Goal: Download file/media

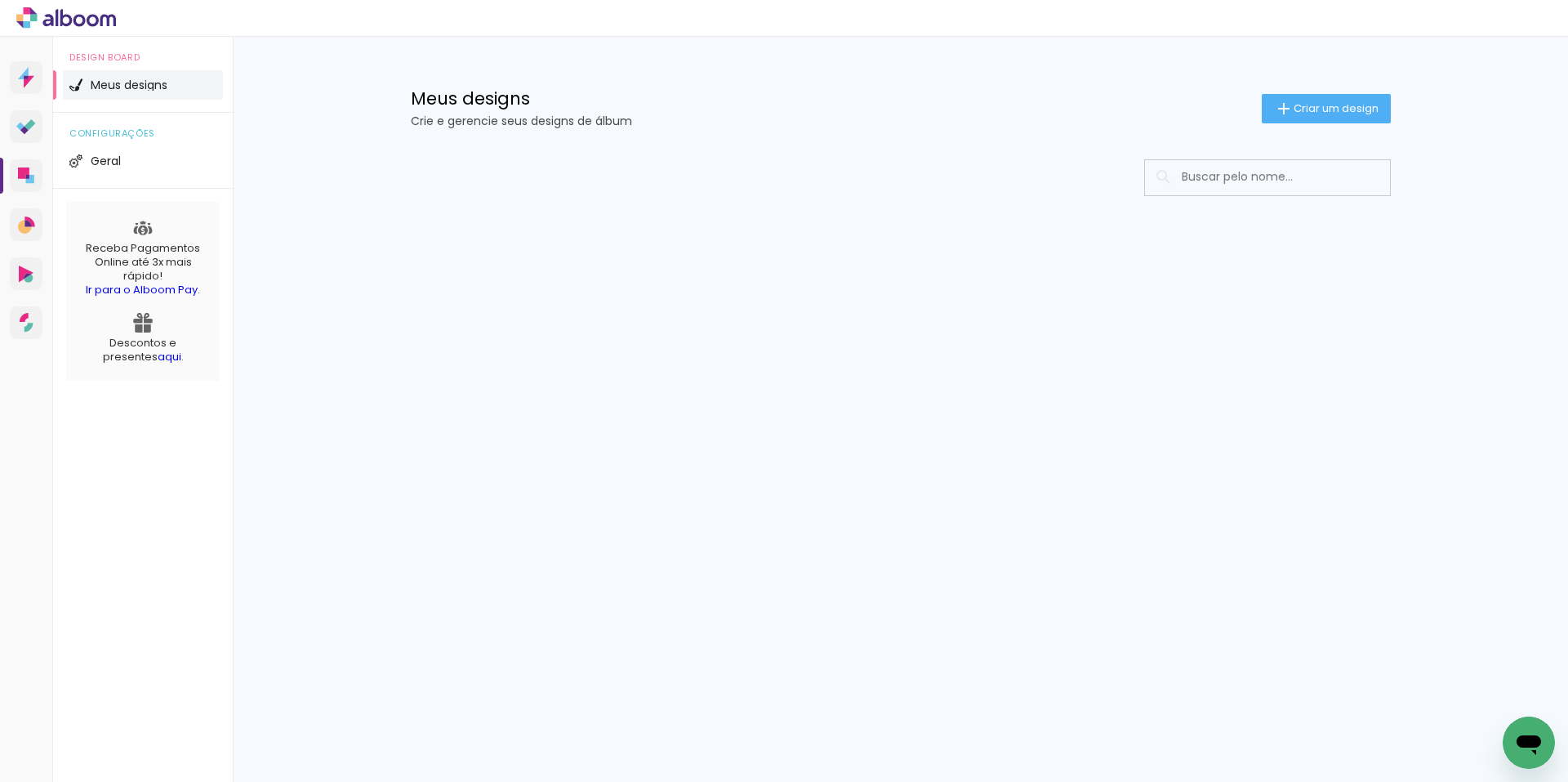
click at [1216, 189] on input at bounding box center [1289, 177] width 232 height 33
type input "17503"
type paper-input "17503"
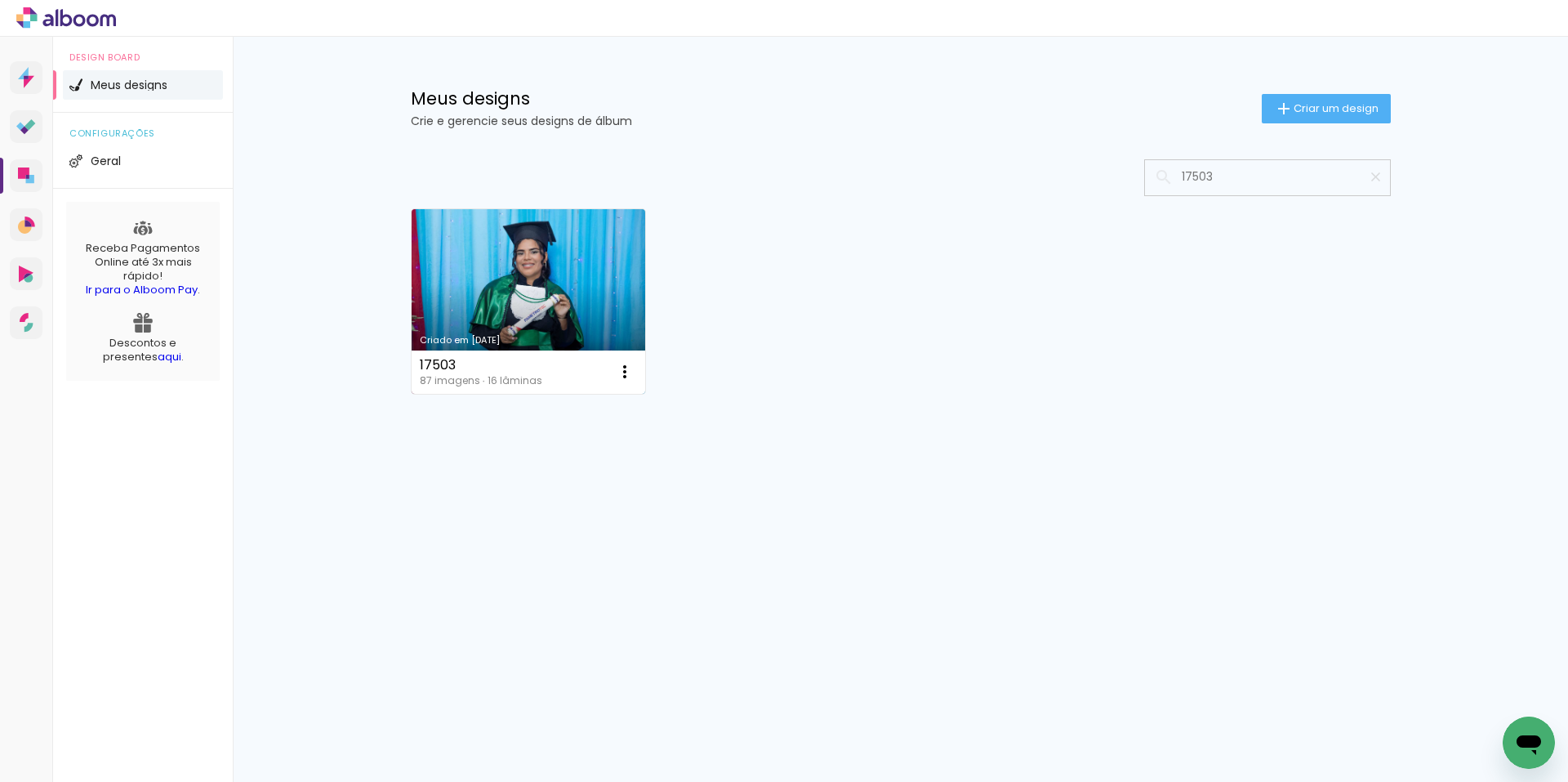
click at [582, 270] on link "Criado em 29/08/25" at bounding box center [528, 301] width 234 height 185
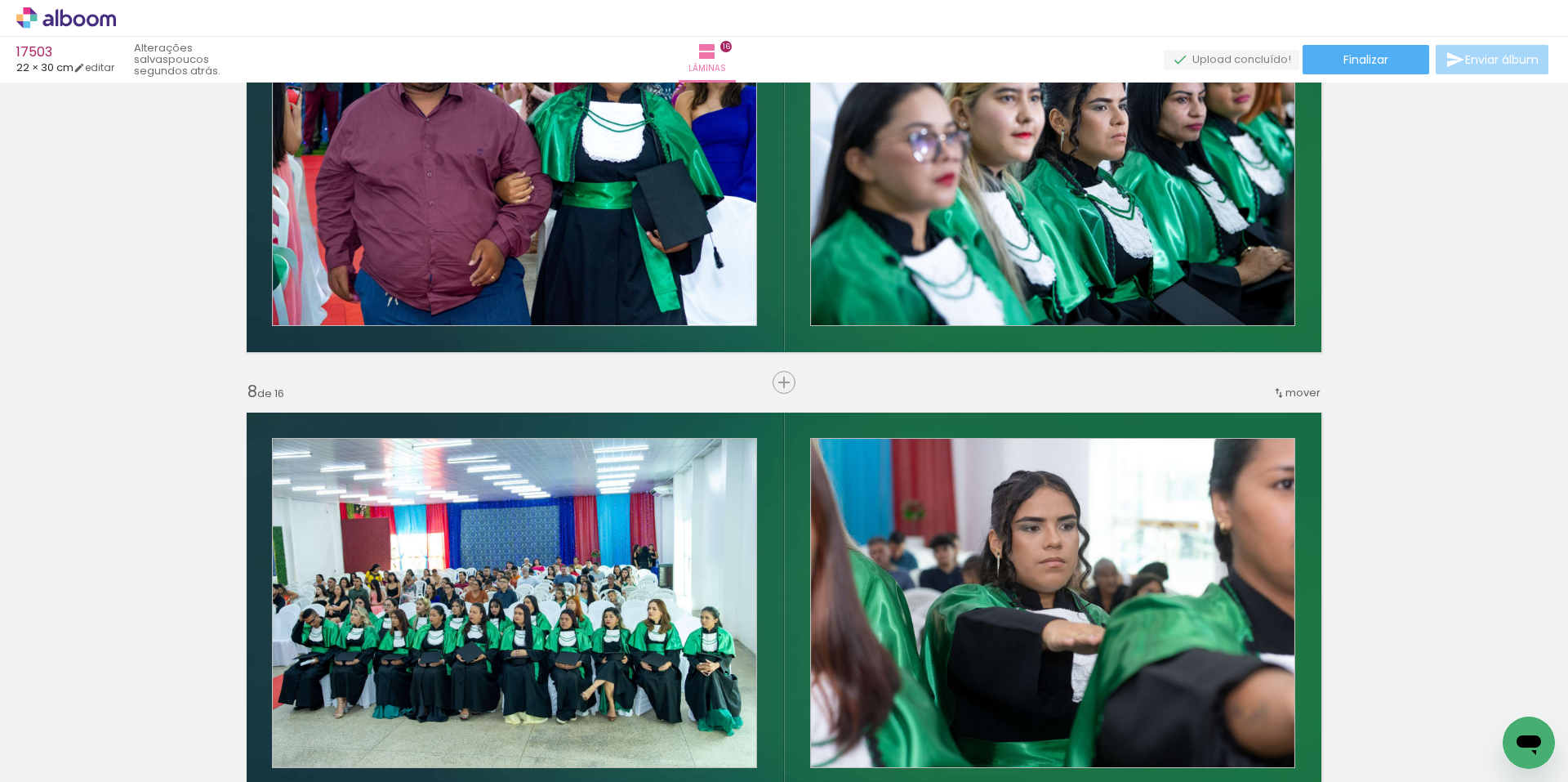
scroll to position [2661, 0]
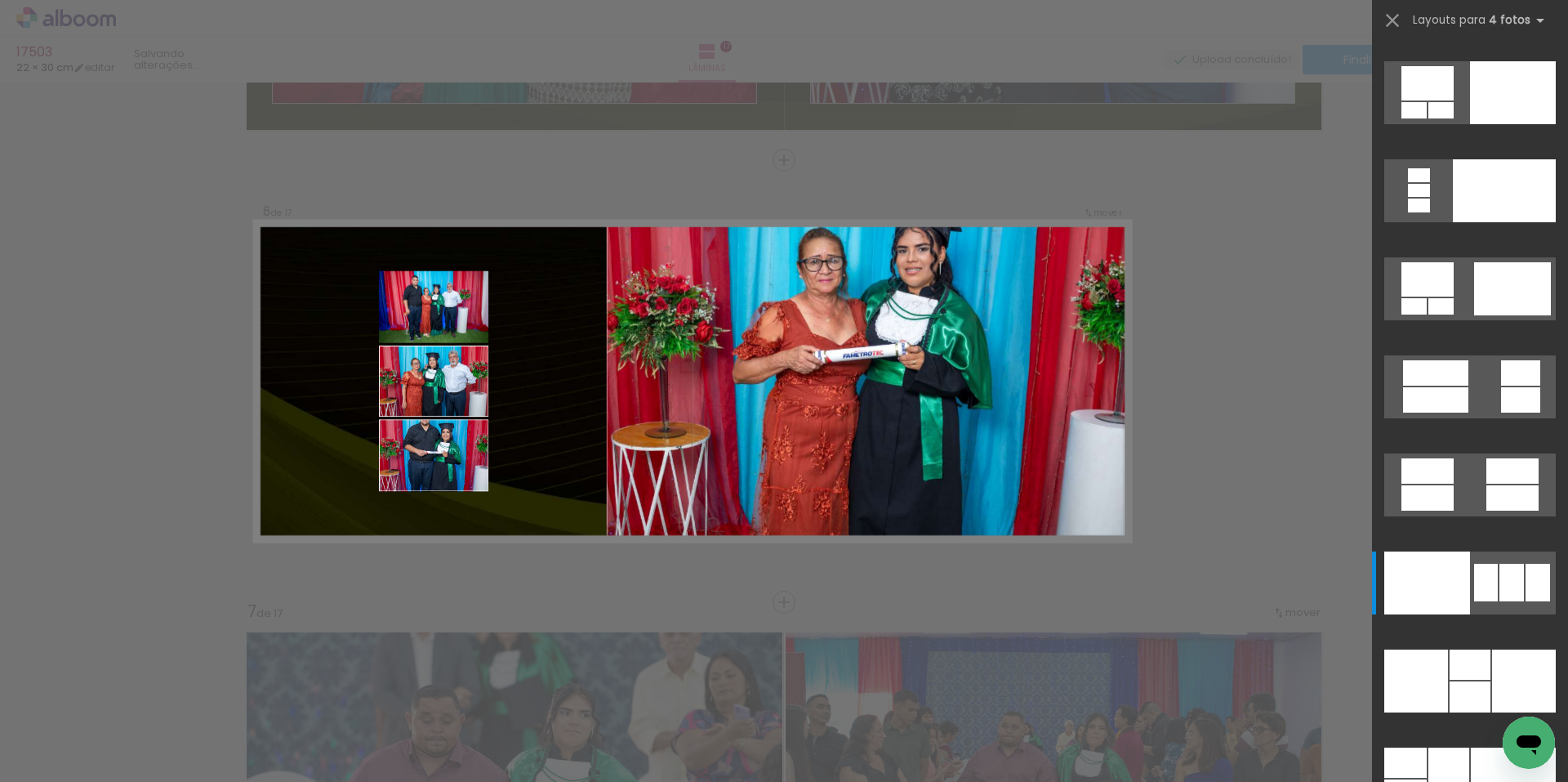
scroll to position [32225, 0]
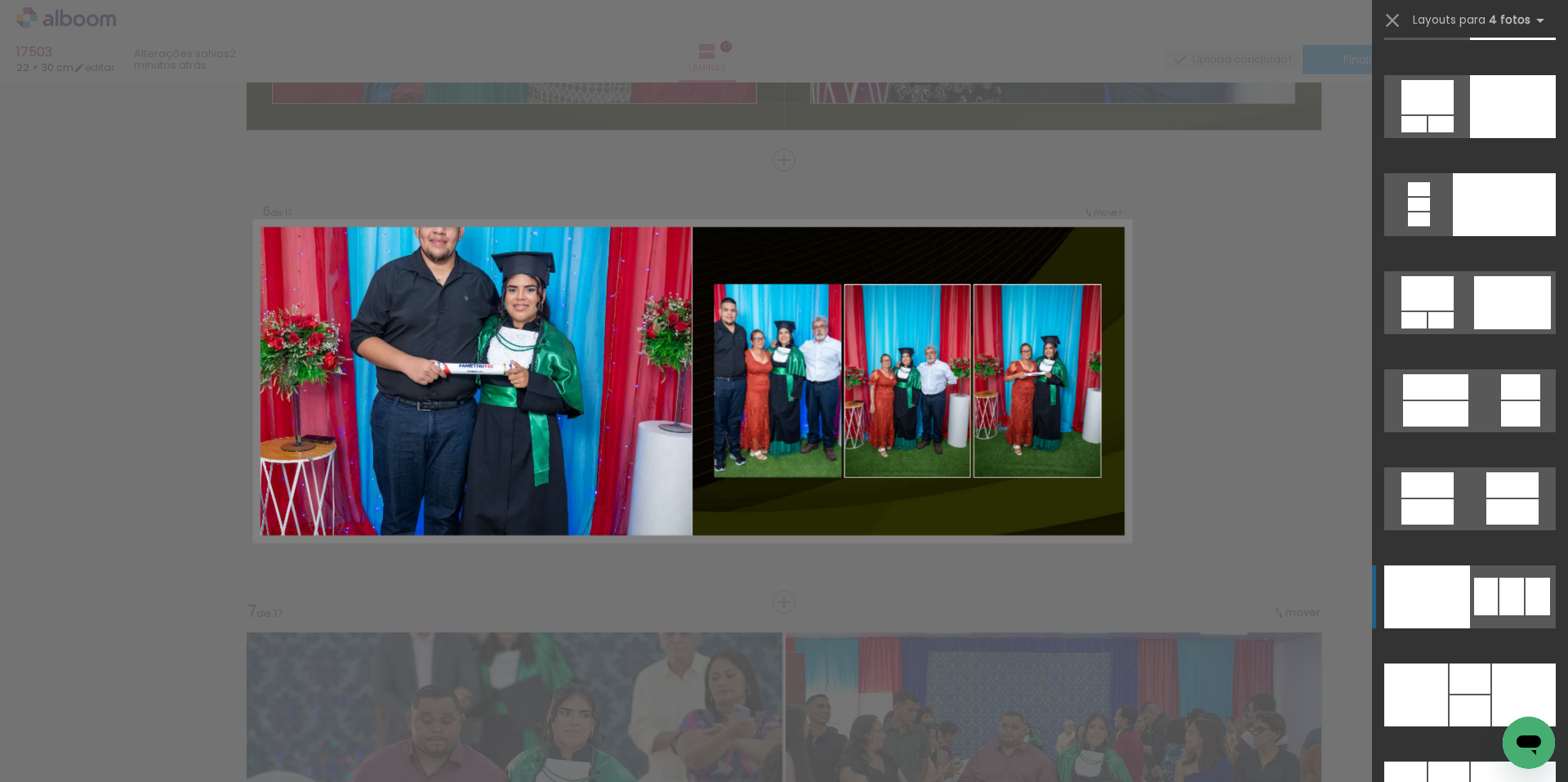
click at [1444, 601] on div at bounding box center [1427, 597] width 85 height 63
click at [1391, 24] on iron-icon at bounding box center [1392, 20] width 23 height 23
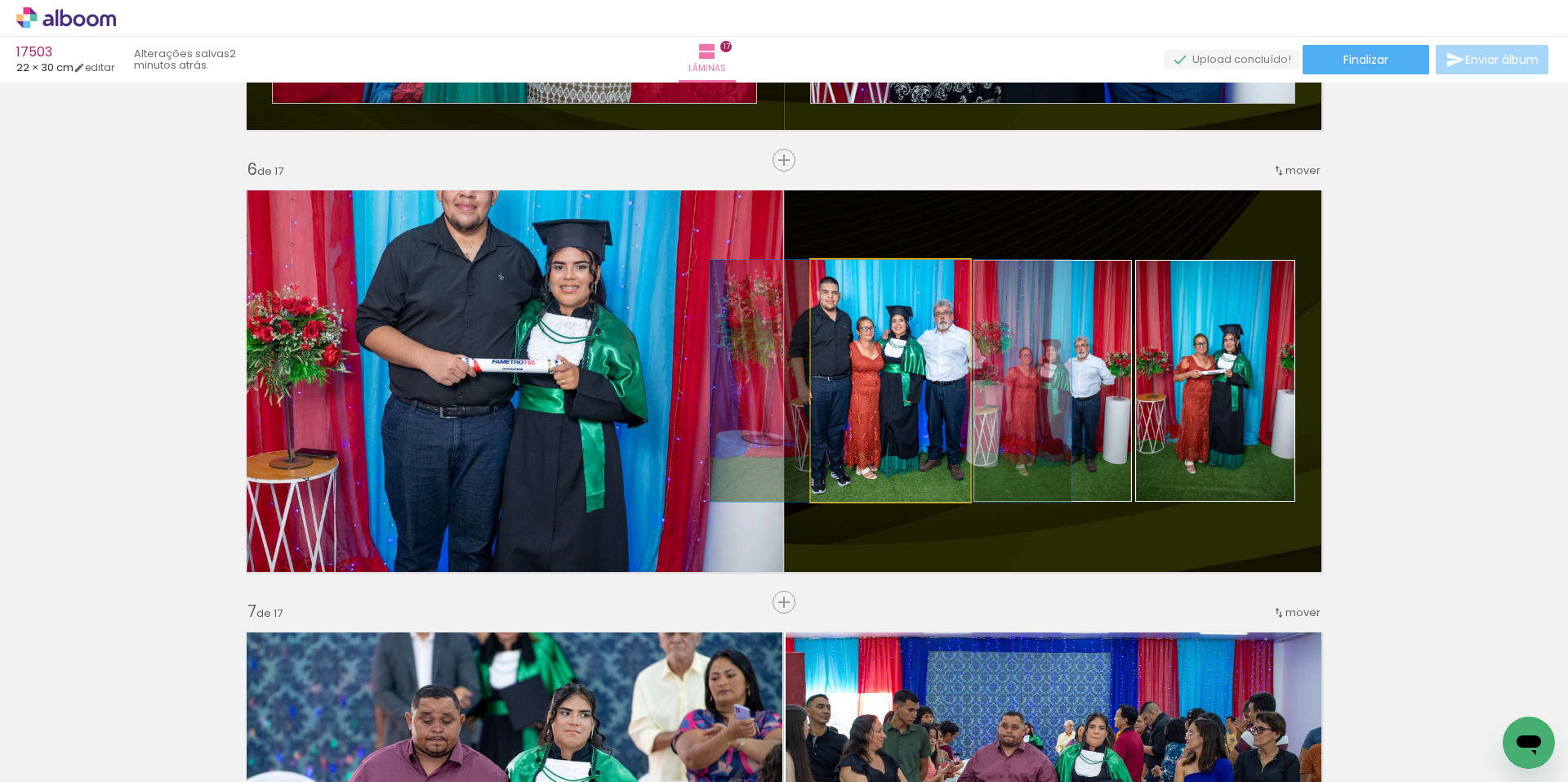
click at [917, 350] on quentale-photo at bounding box center [890, 381] width 159 height 242
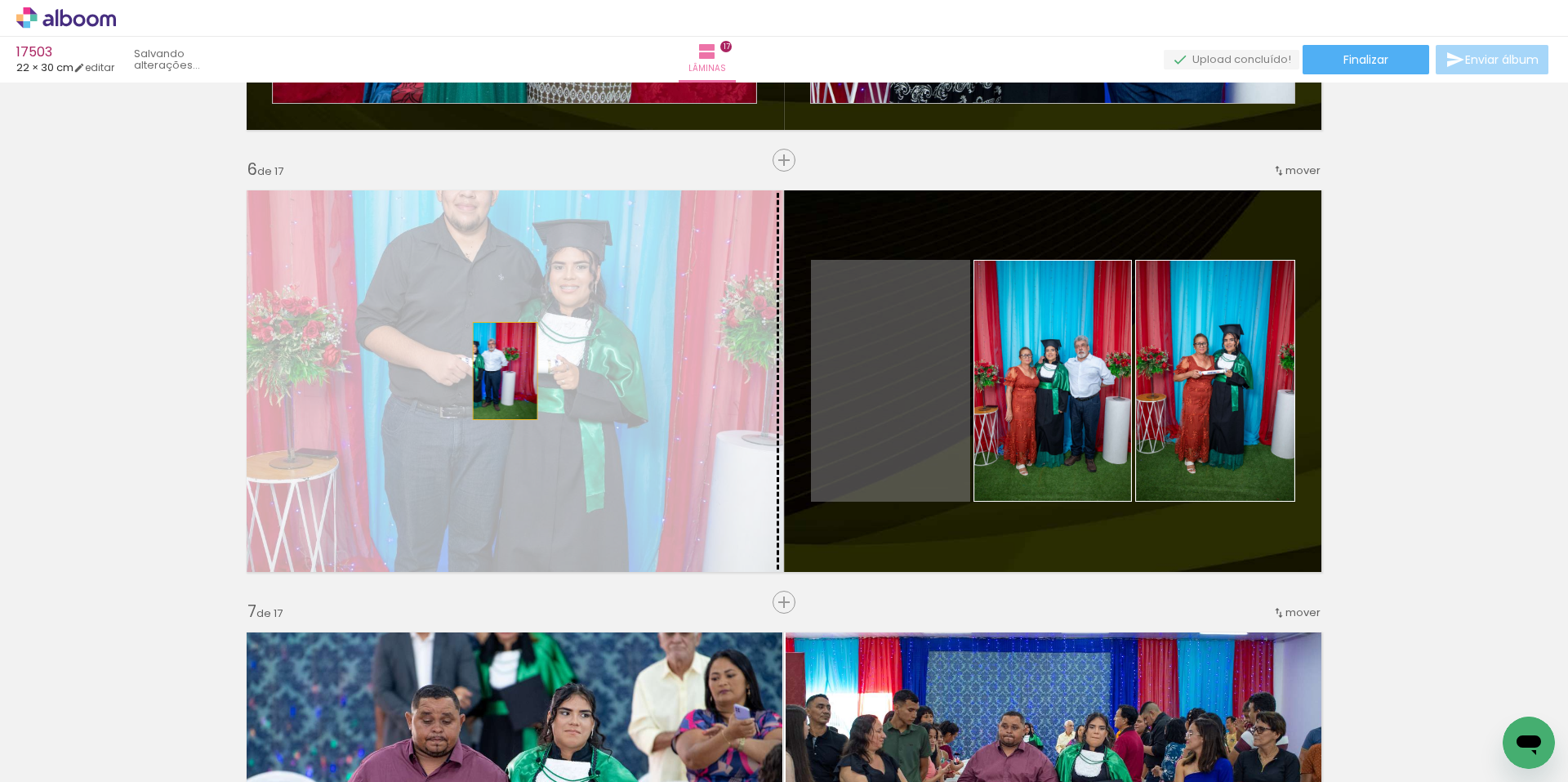
drag, startPoint x: 911, startPoint y: 352, endPoint x: 496, endPoint y: 374, distance: 415.6
click at [0, 0] on slot at bounding box center [0, 0] width 0 height 0
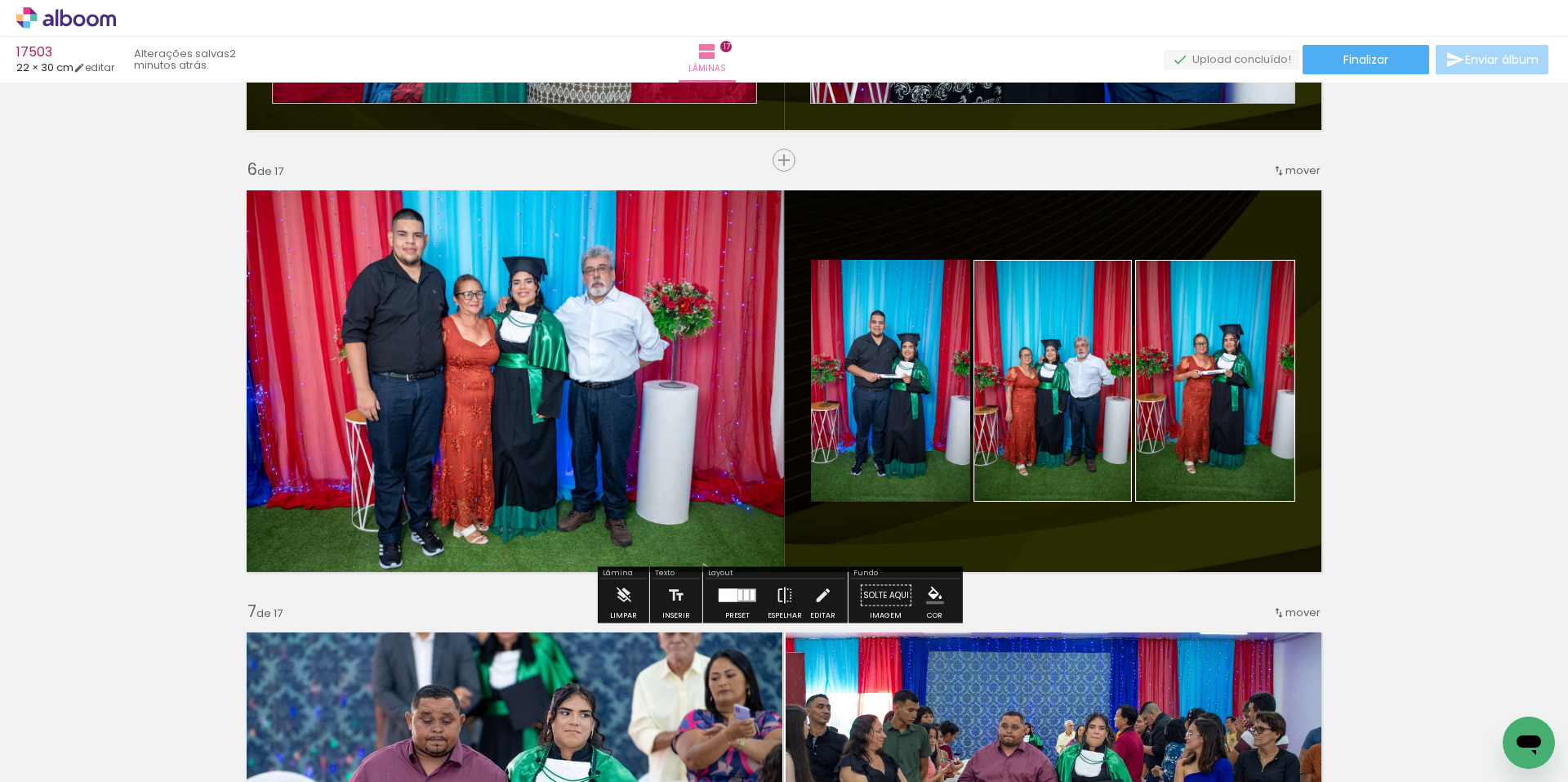
click at [904, 359] on quentale-photo at bounding box center [890, 381] width 159 height 242
click at [829, 341] on paper-item at bounding box center [831, 340] width 30 height 11
click at [824, 402] on iron-icon "color picker" at bounding box center [832, 407] width 20 height 16
click at [831, 266] on paper-item "#ffffff" at bounding box center [834, 265] width 17 height 17
click at [599, 226] on quentale-photo at bounding box center [510, 381] width 547 height 401
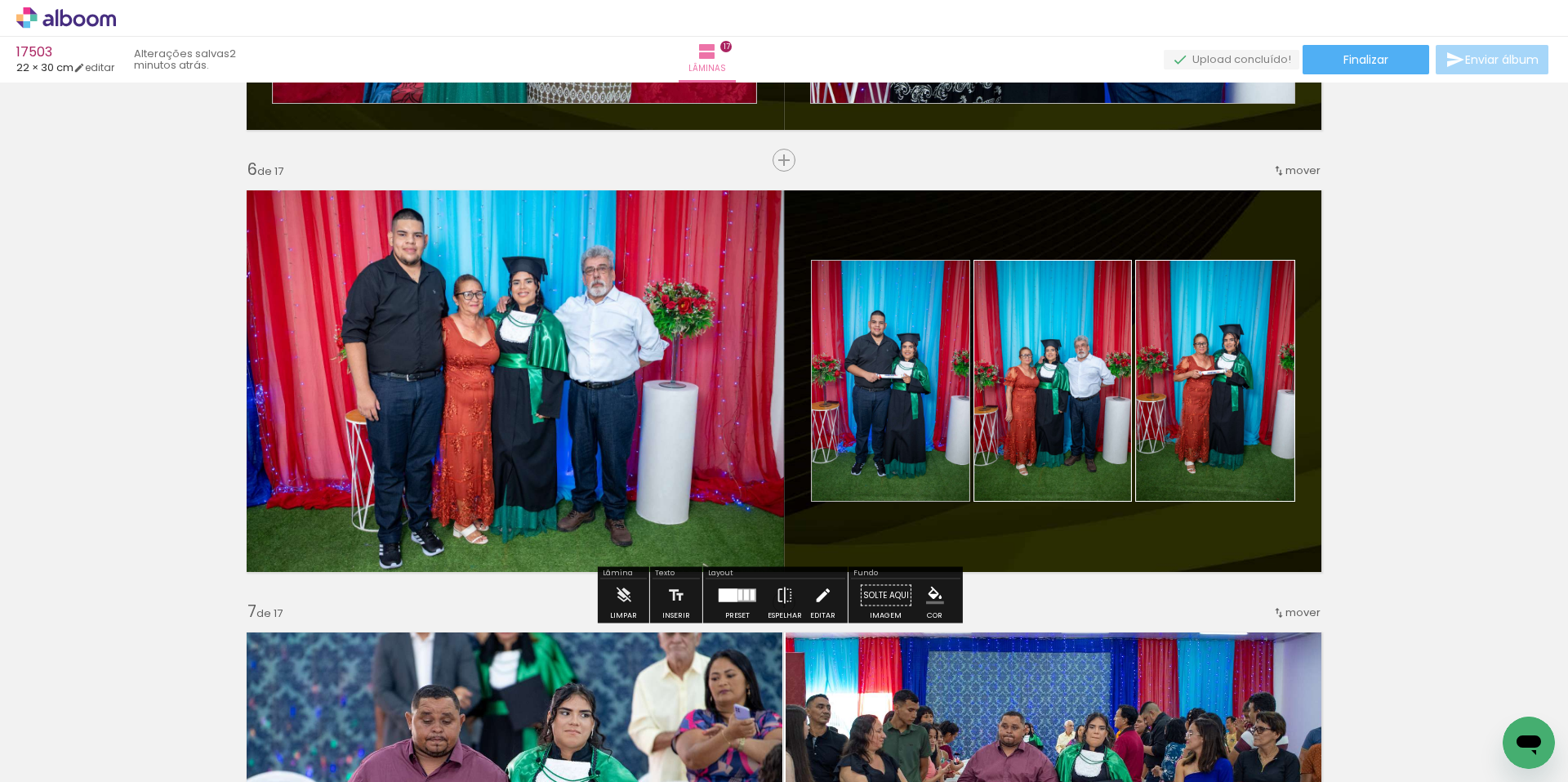
click at [819, 597] on iron-icon at bounding box center [822, 596] width 18 height 33
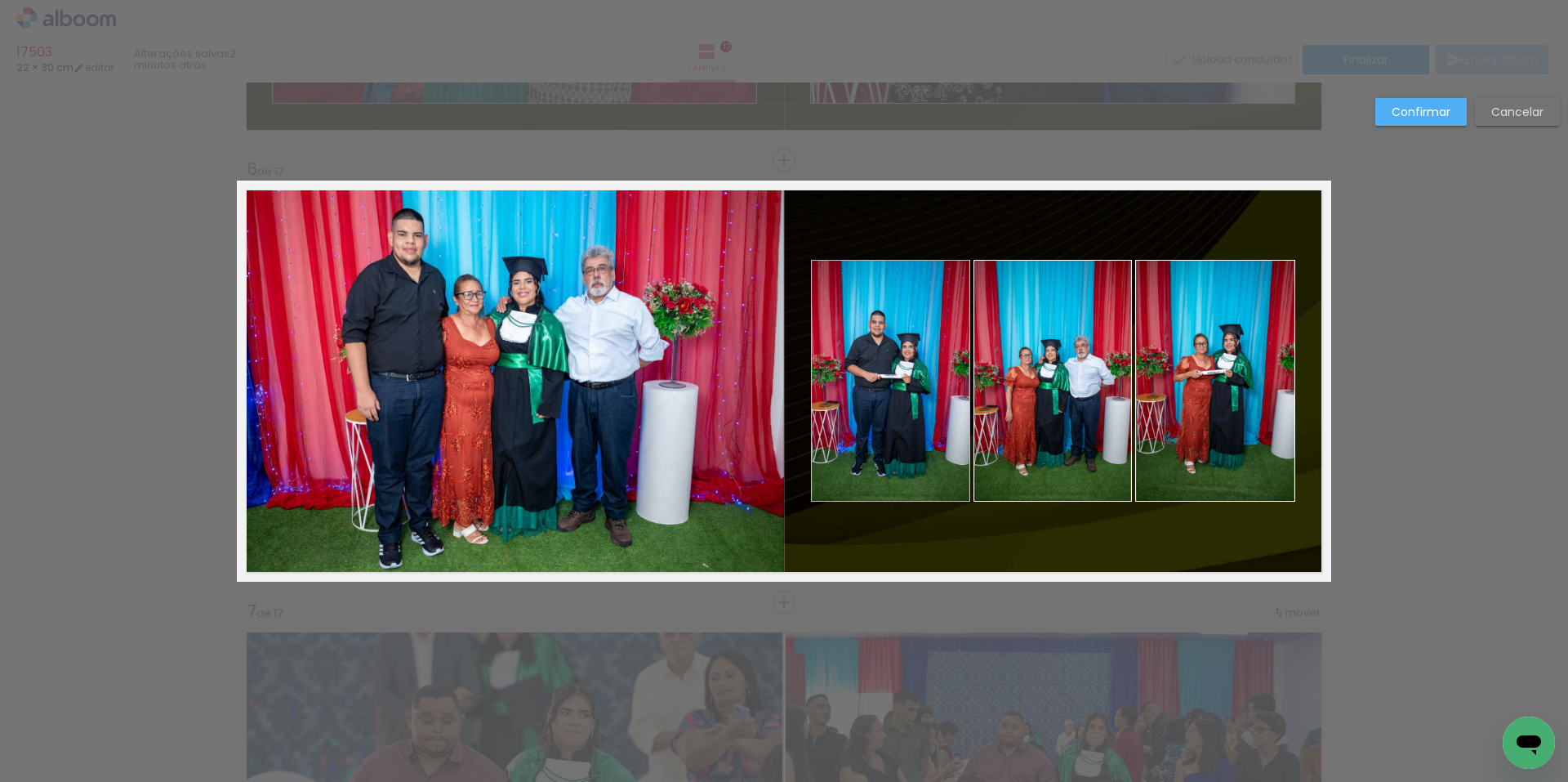
click at [583, 244] on quentale-photo at bounding box center [510, 381] width 547 height 401
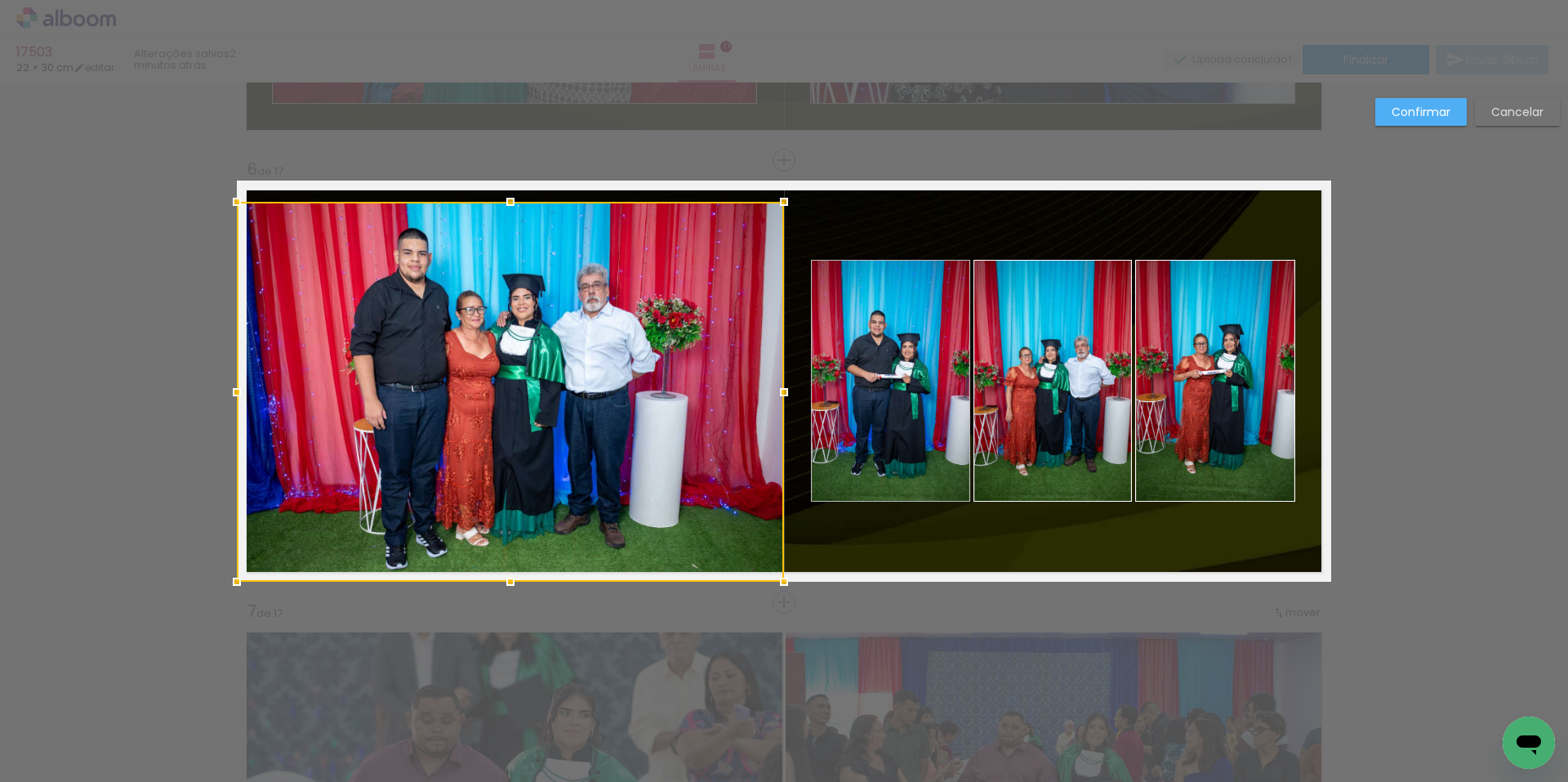
drag, startPoint x: 511, startPoint y: 179, endPoint x: 507, endPoint y: 201, distance: 22.4
click at [507, 201] on div at bounding box center [511, 202] width 33 height 33
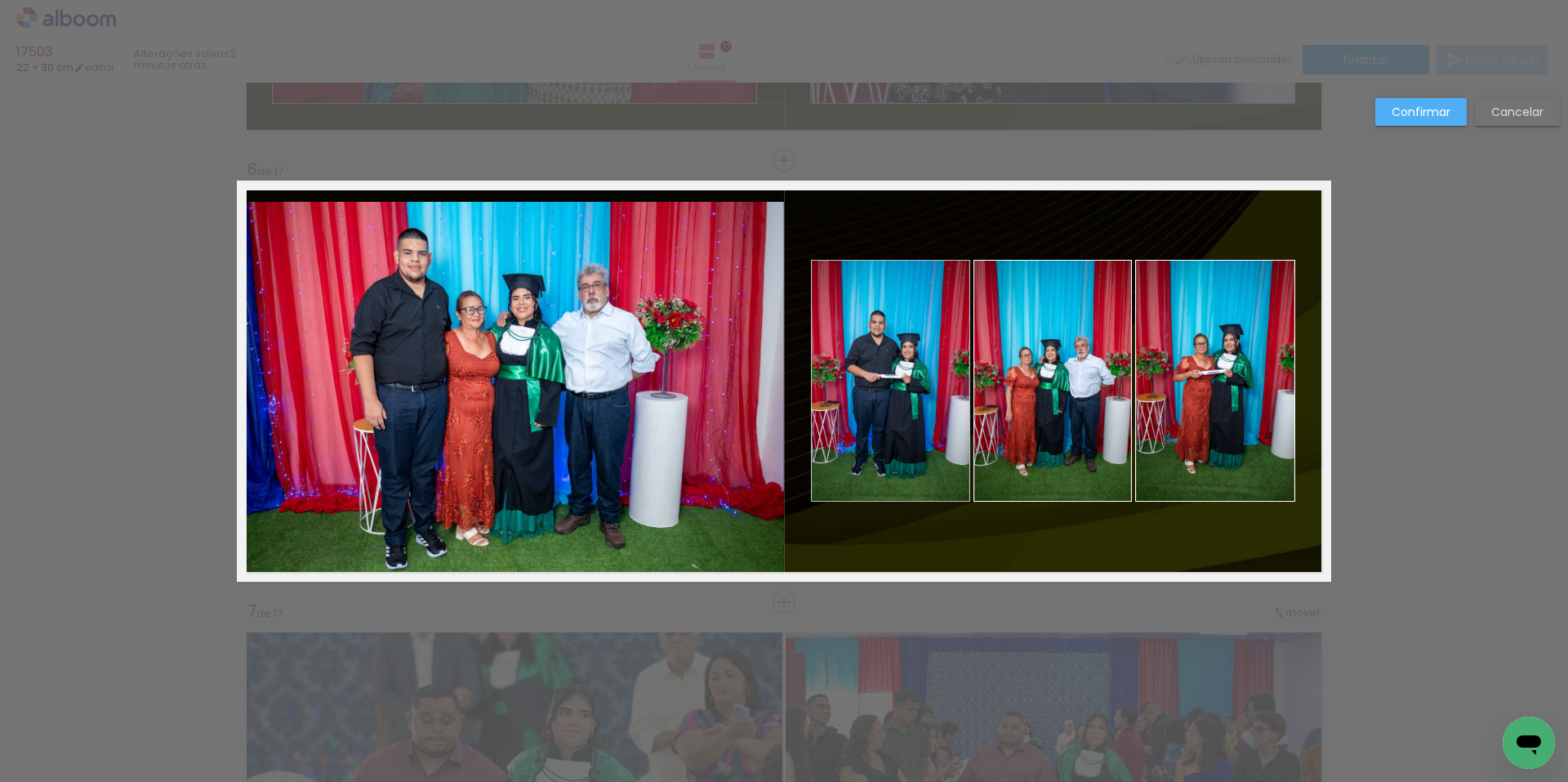
click at [259, 398] on quentale-photo at bounding box center [510, 392] width 547 height 380
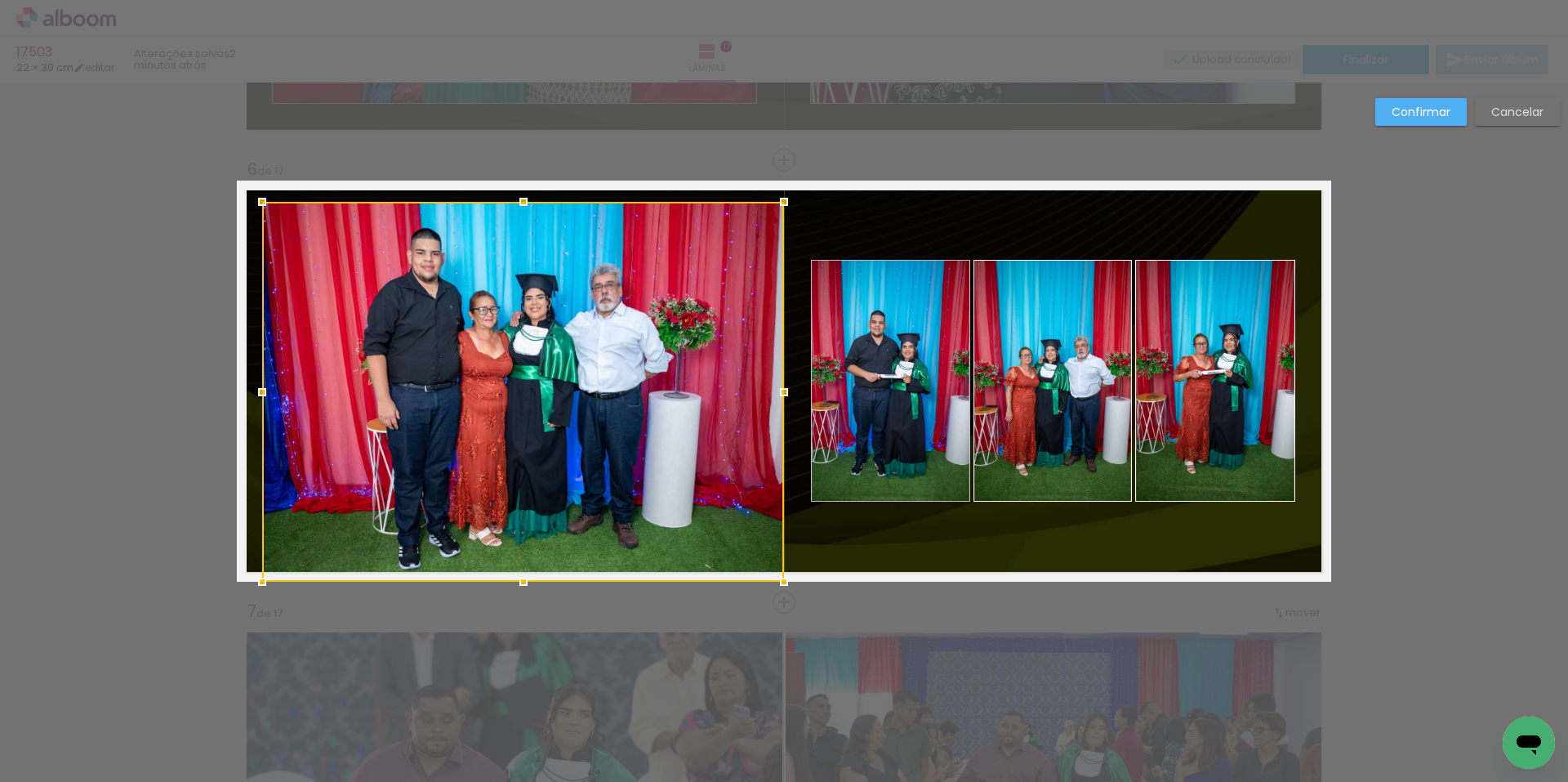
drag, startPoint x: 232, startPoint y: 399, endPoint x: 258, endPoint y: 399, distance: 26.0
click at [258, 399] on div at bounding box center [262, 393] width 33 height 33
click at [613, 381] on div at bounding box center [522, 392] width 522 height 380
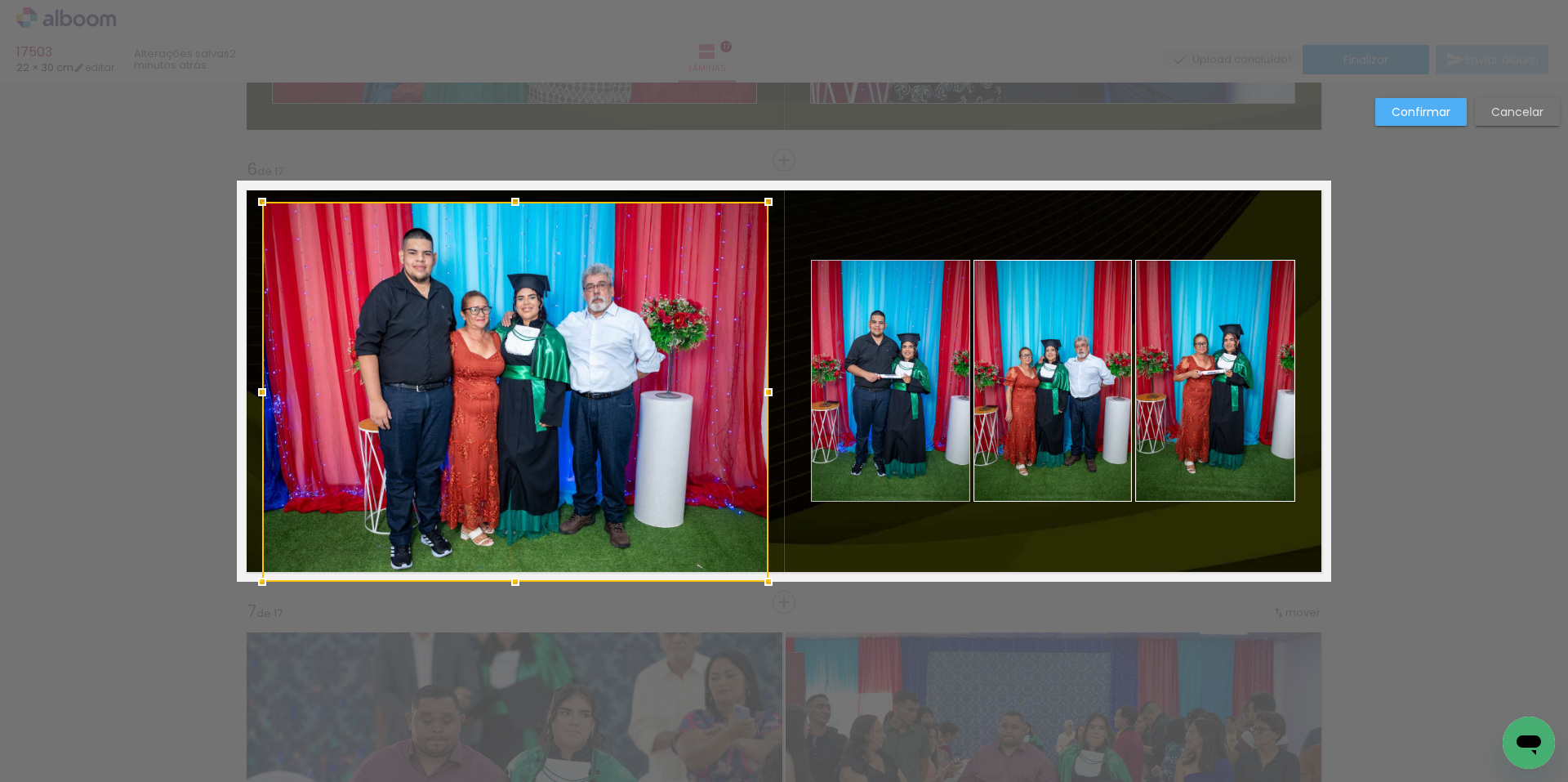
drag, startPoint x: 781, startPoint y: 395, endPoint x: 766, endPoint y: 399, distance: 15.5
click at [766, 399] on div at bounding box center [769, 393] width 33 height 33
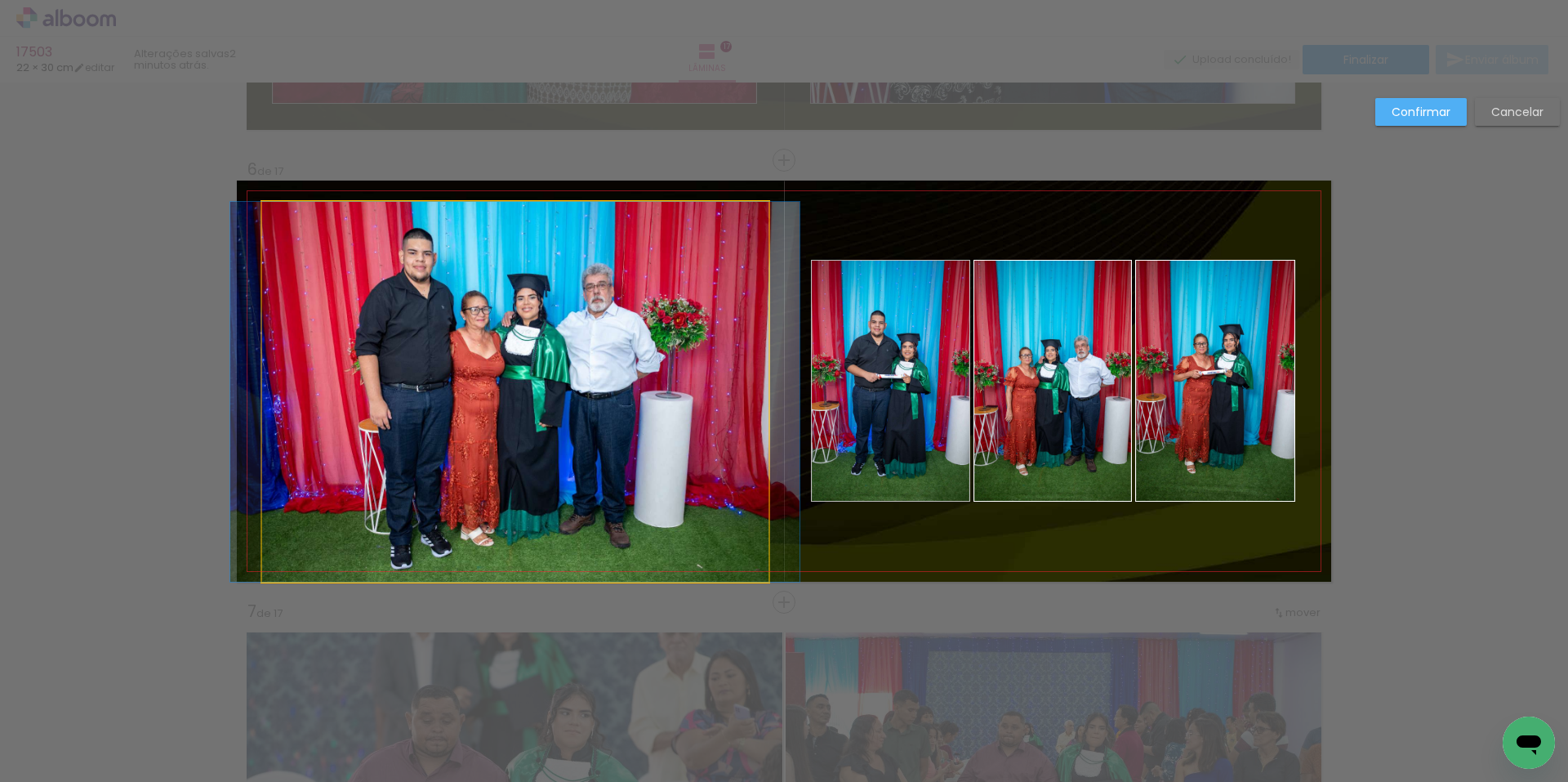
click at [521, 549] on quentale-photo at bounding box center [515, 392] width 507 height 380
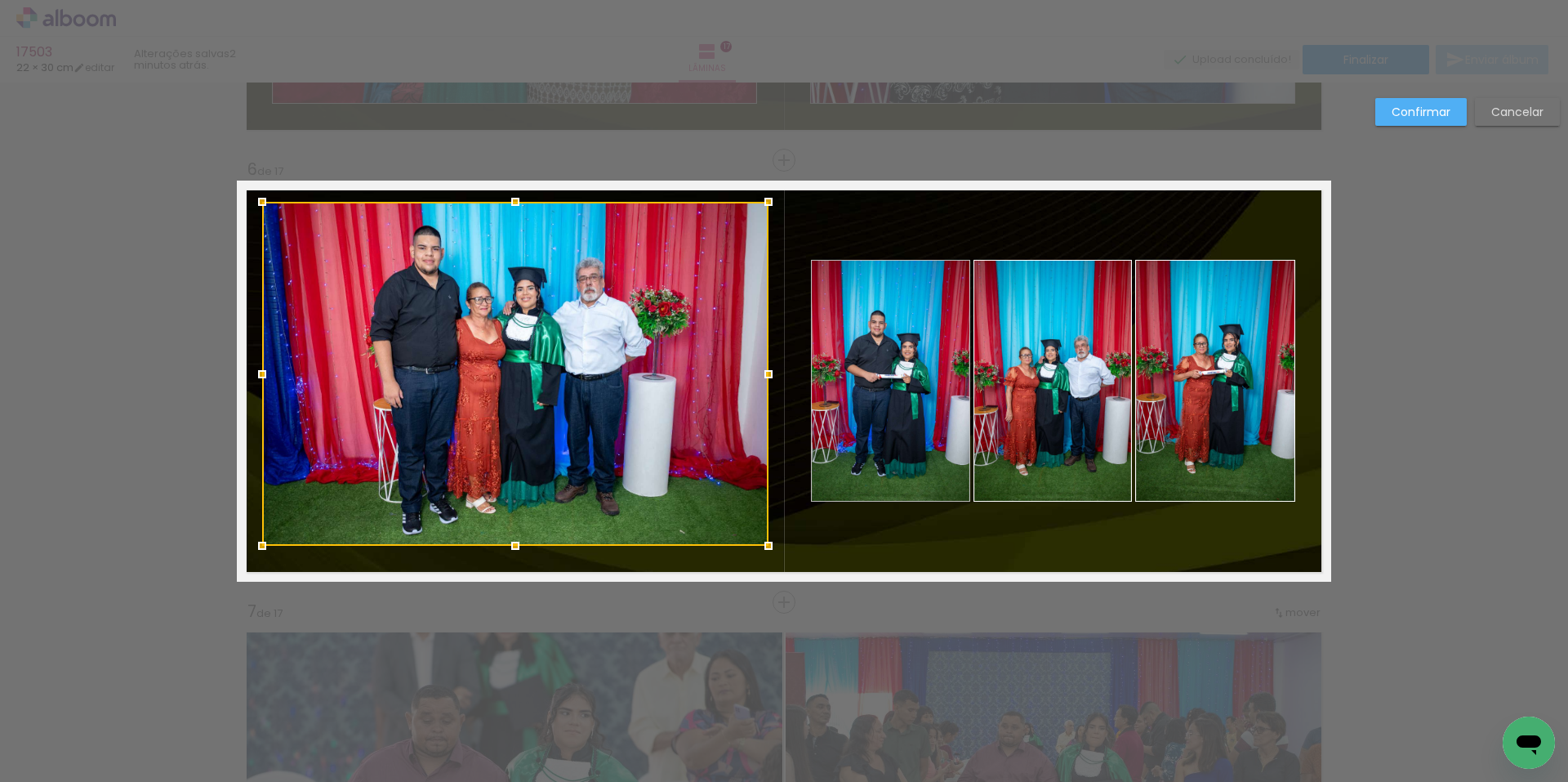
drag, startPoint x: 510, startPoint y: 579, endPoint x: 522, endPoint y: 543, distance: 37.9
click at [522, 543] on div at bounding box center [515, 546] width 33 height 33
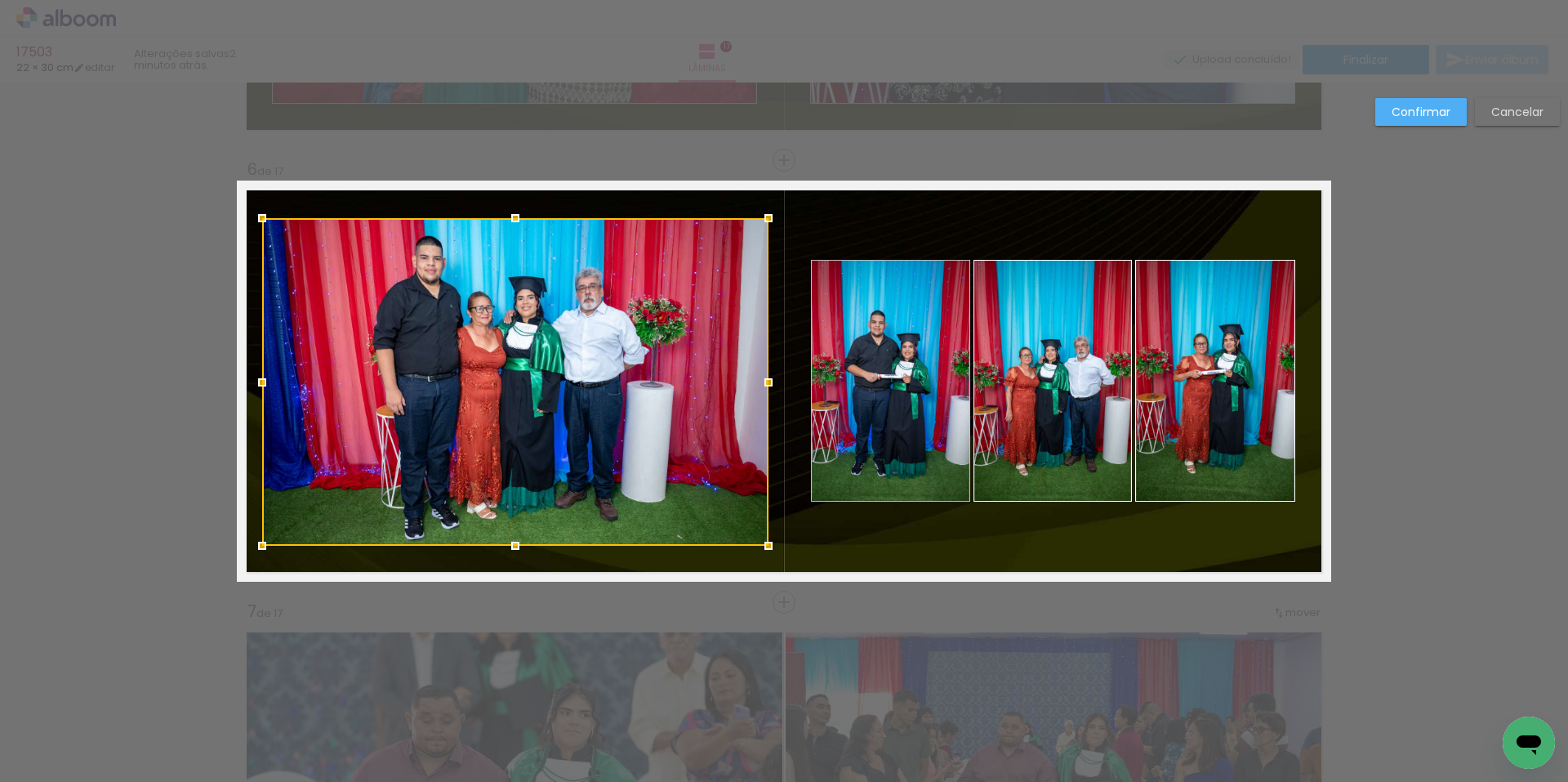
drag, startPoint x: 514, startPoint y: 203, endPoint x: 511, endPoint y: 219, distance: 16.3
click at [511, 219] on div at bounding box center [515, 219] width 33 height 33
click at [0, 0] on slot "Confirmar" at bounding box center [0, 0] width 0 height 0
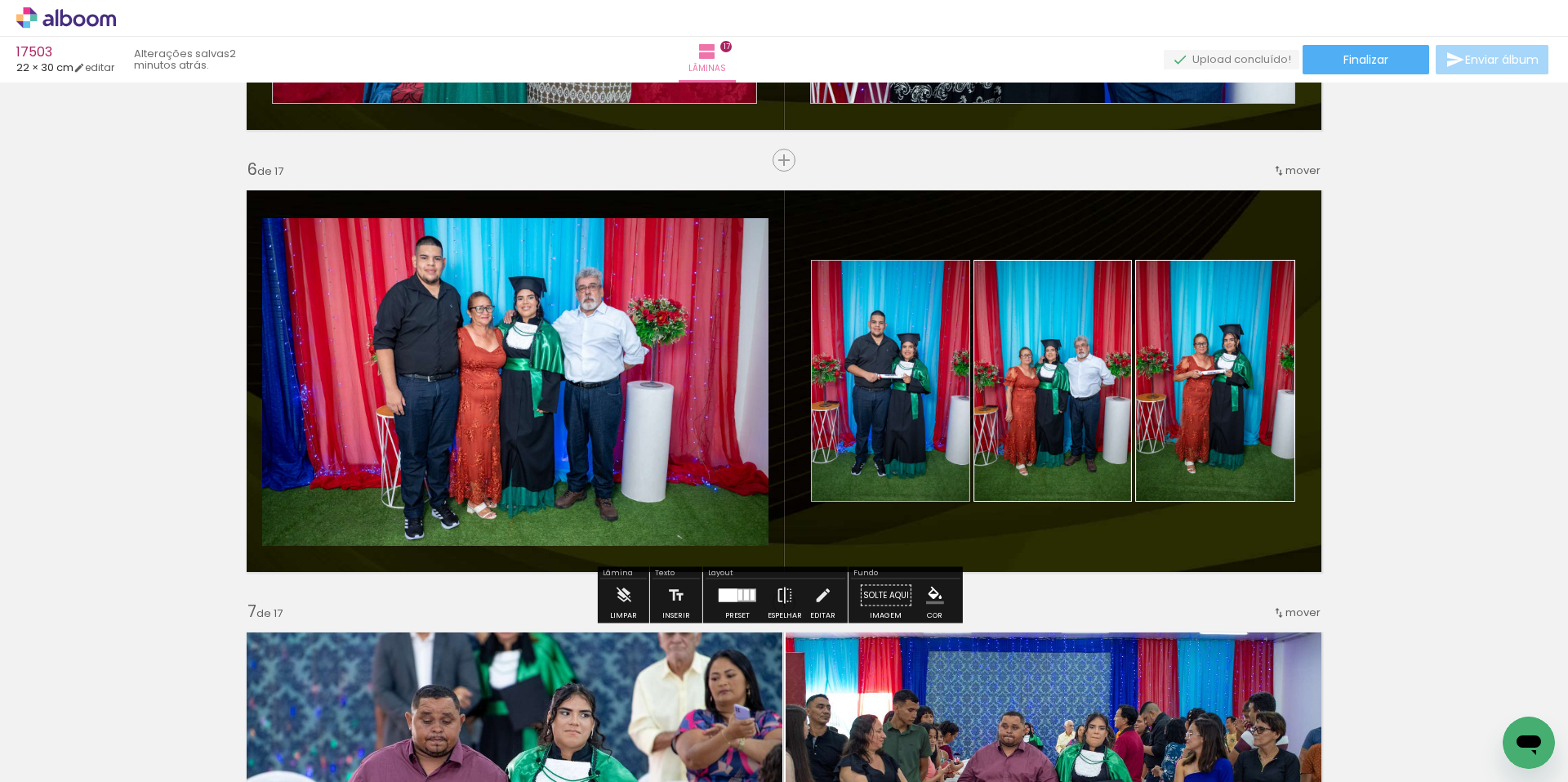
click at [699, 316] on quentale-photo at bounding box center [515, 381] width 507 height 327
click at [426, 271] on paper-item at bounding box center [429, 273] width 30 height 11
click at [423, 340] on iron-icon "color picker" at bounding box center [430, 340] width 20 height 16
click at [430, 199] on paper-item "#ffffff" at bounding box center [438, 199] width 17 height 17
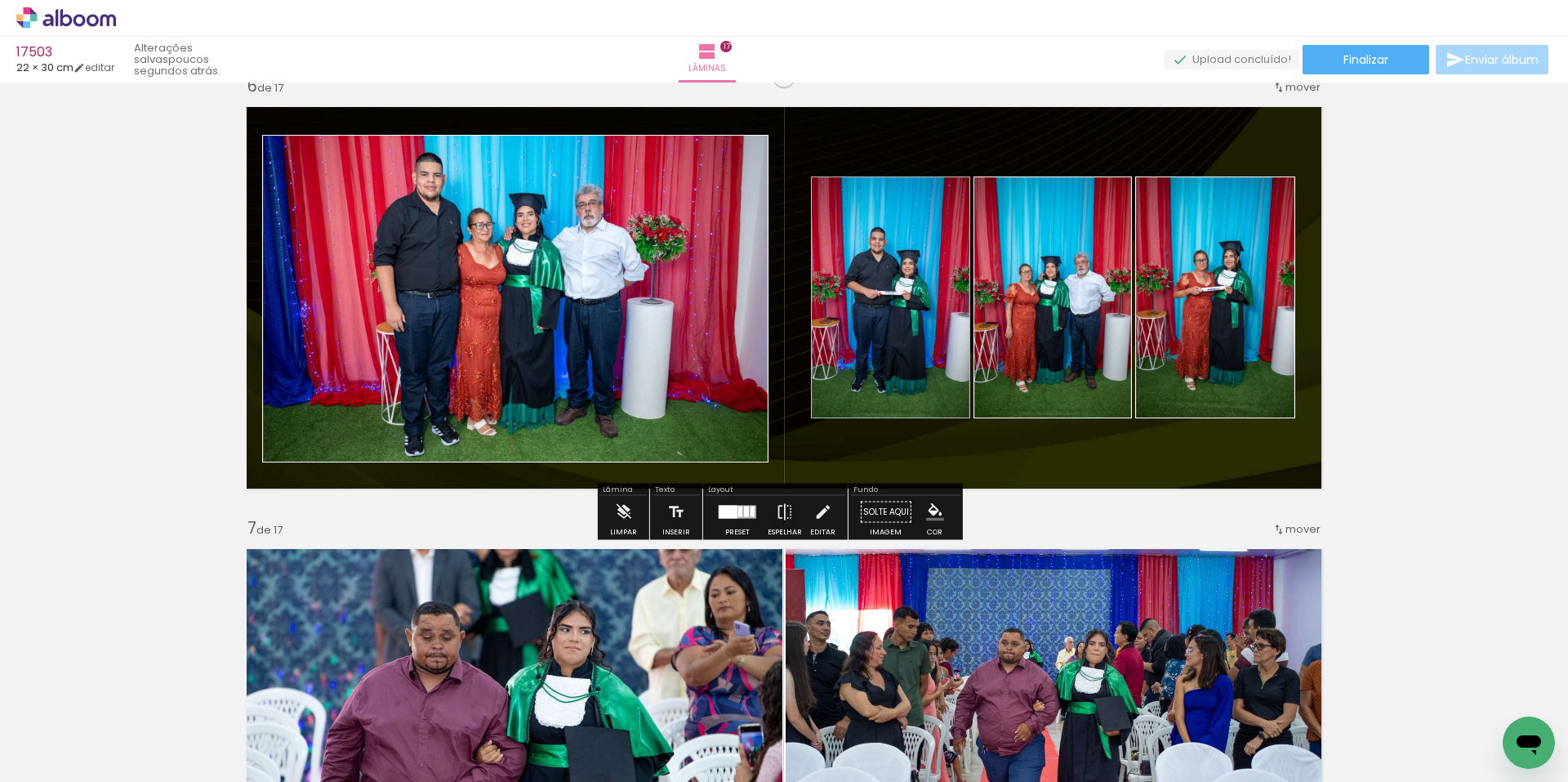
scroll to position [2206, 0]
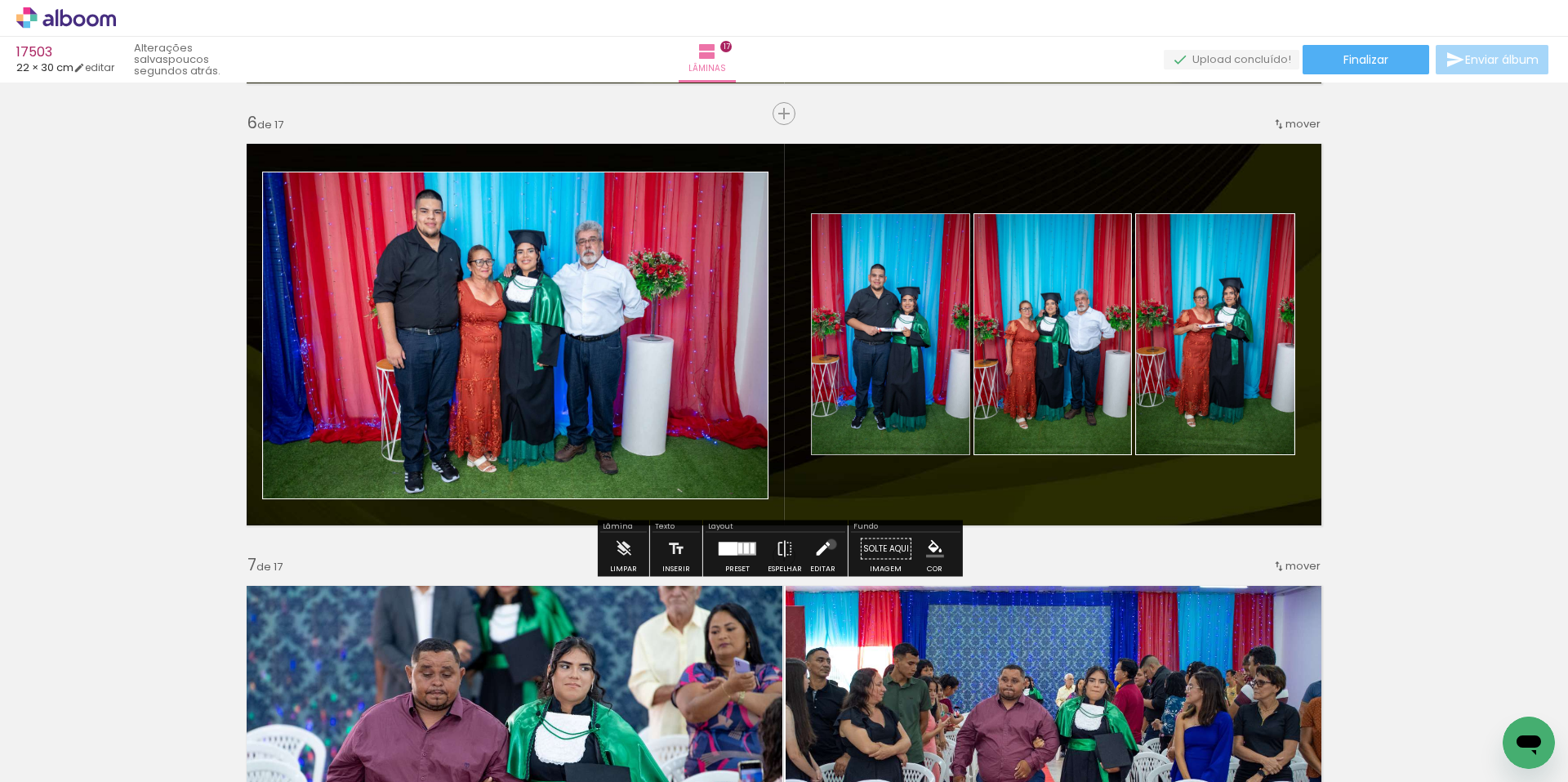
click at [827, 544] on paper-button "Editar" at bounding box center [823, 554] width 33 height 42
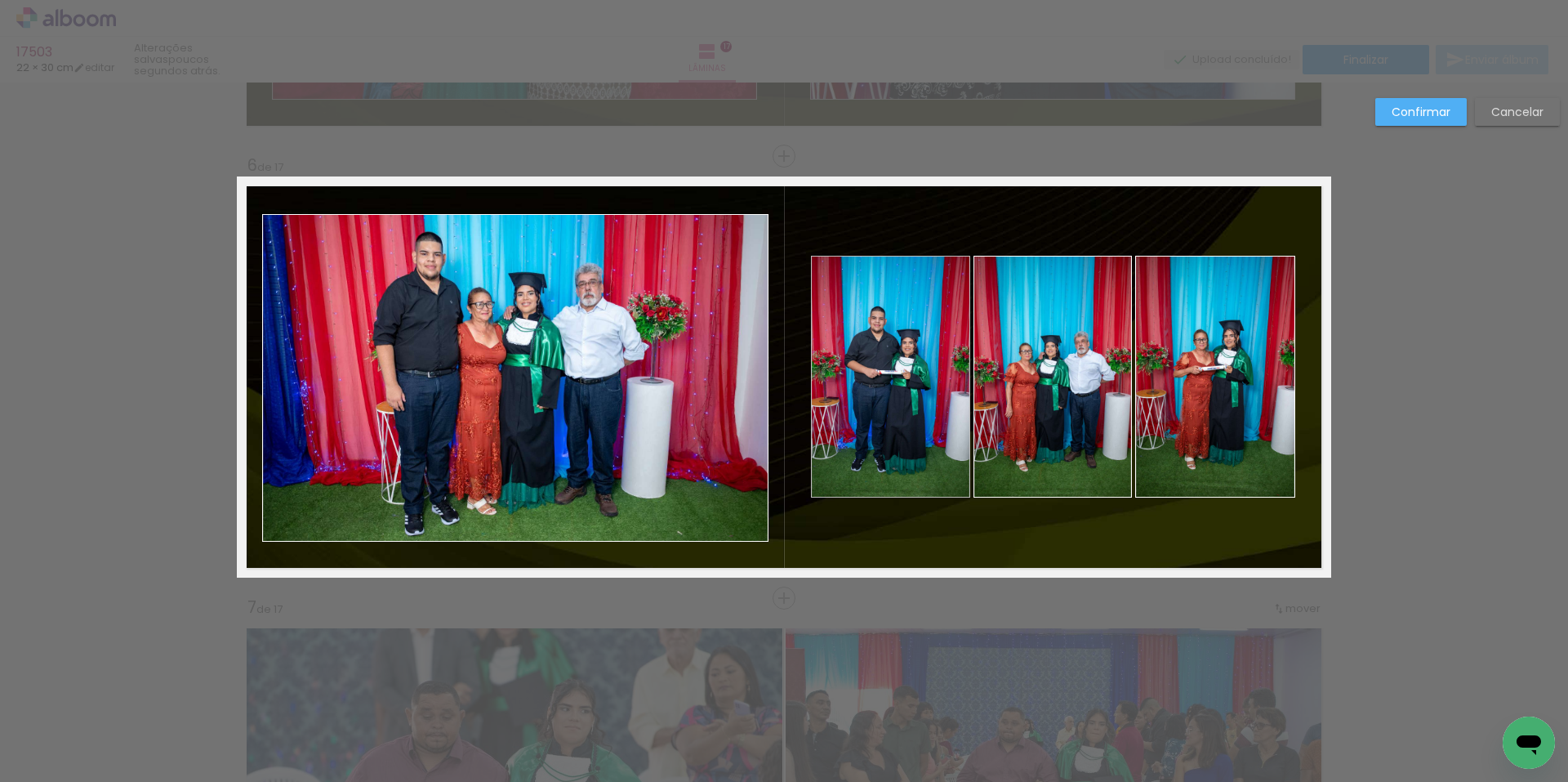
scroll to position [2159, 0]
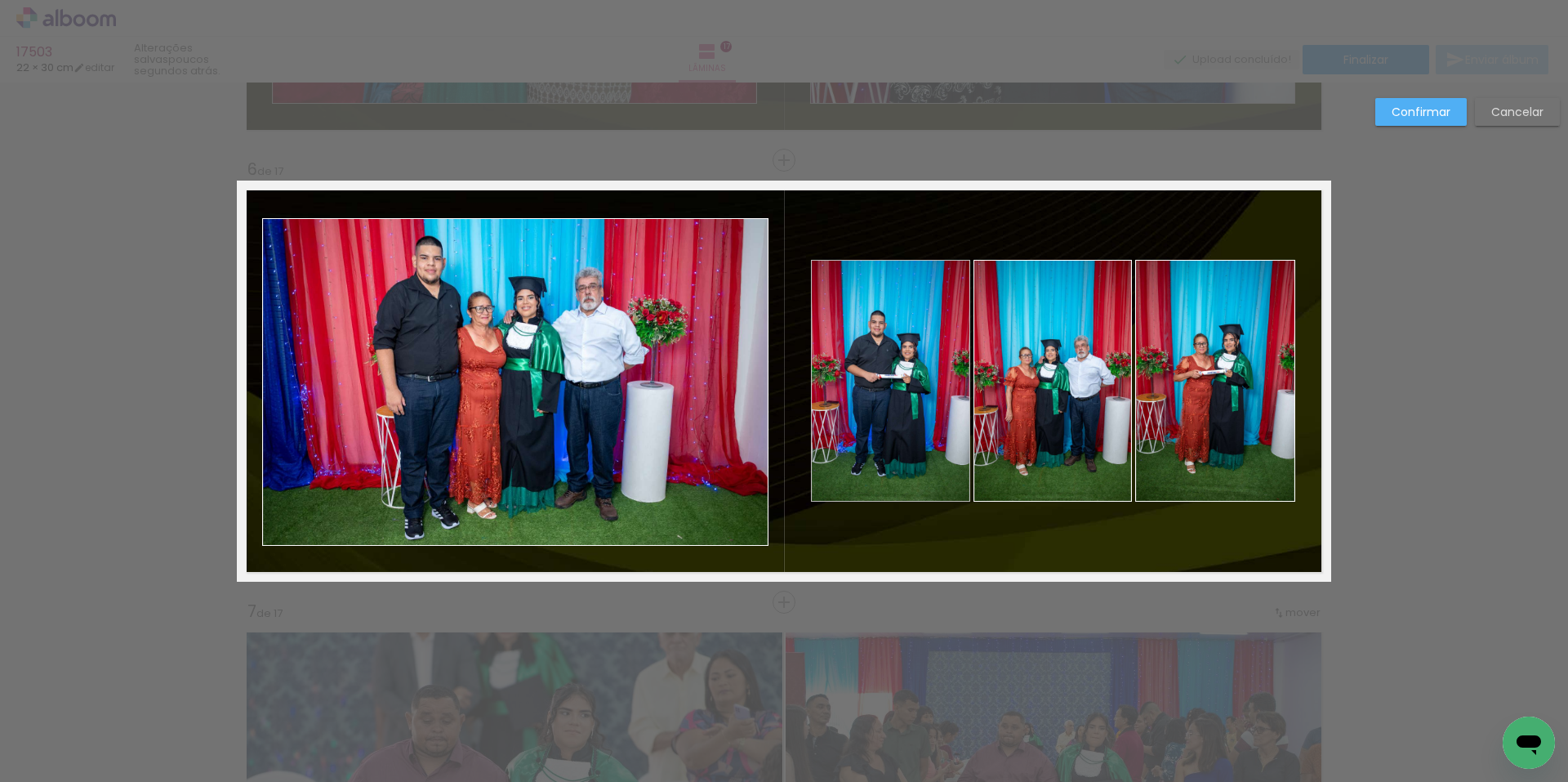
click at [497, 475] on quentale-photo at bounding box center [515, 381] width 507 height 327
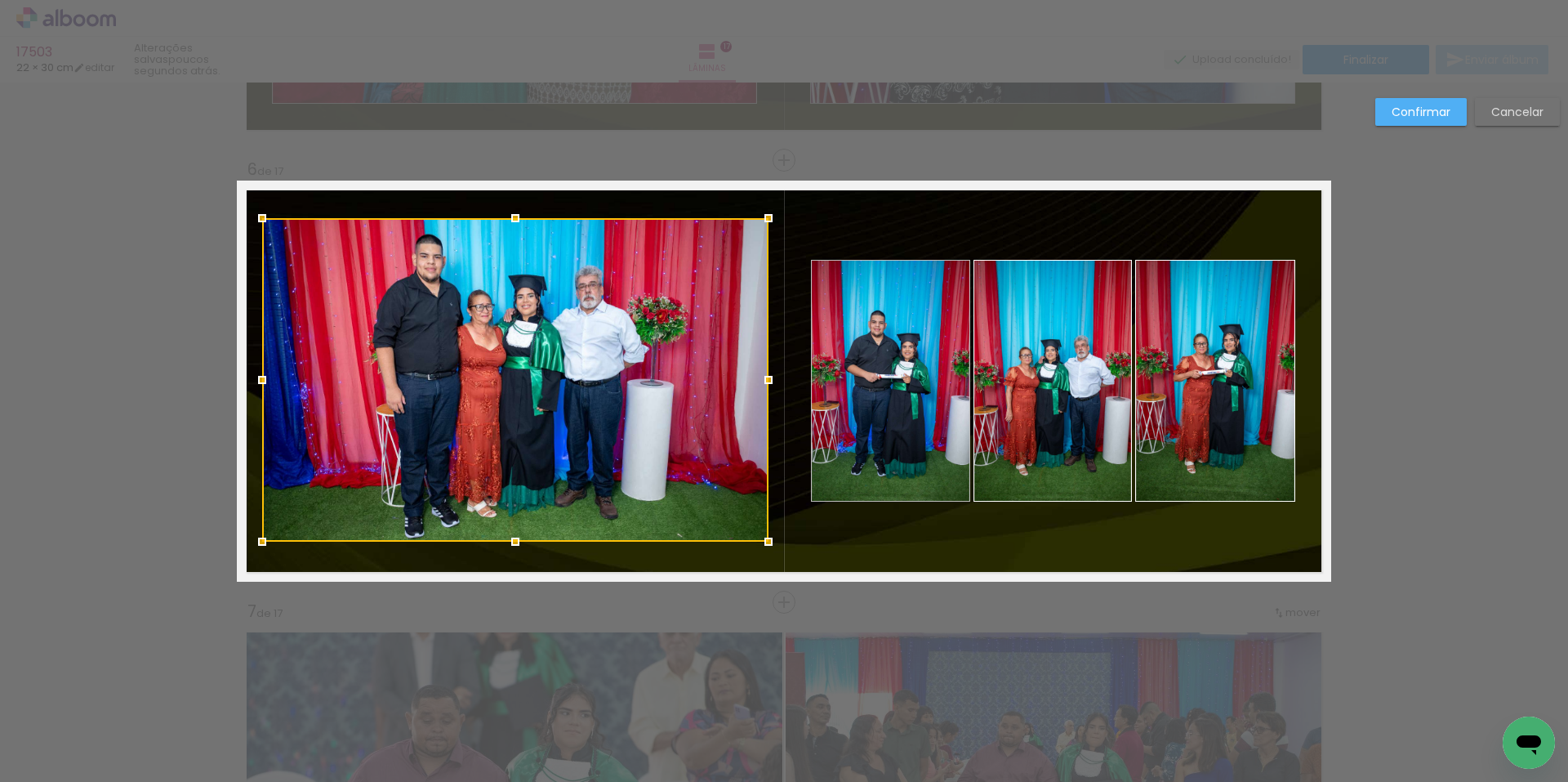
click at [509, 546] on div at bounding box center [515, 542] width 33 height 33
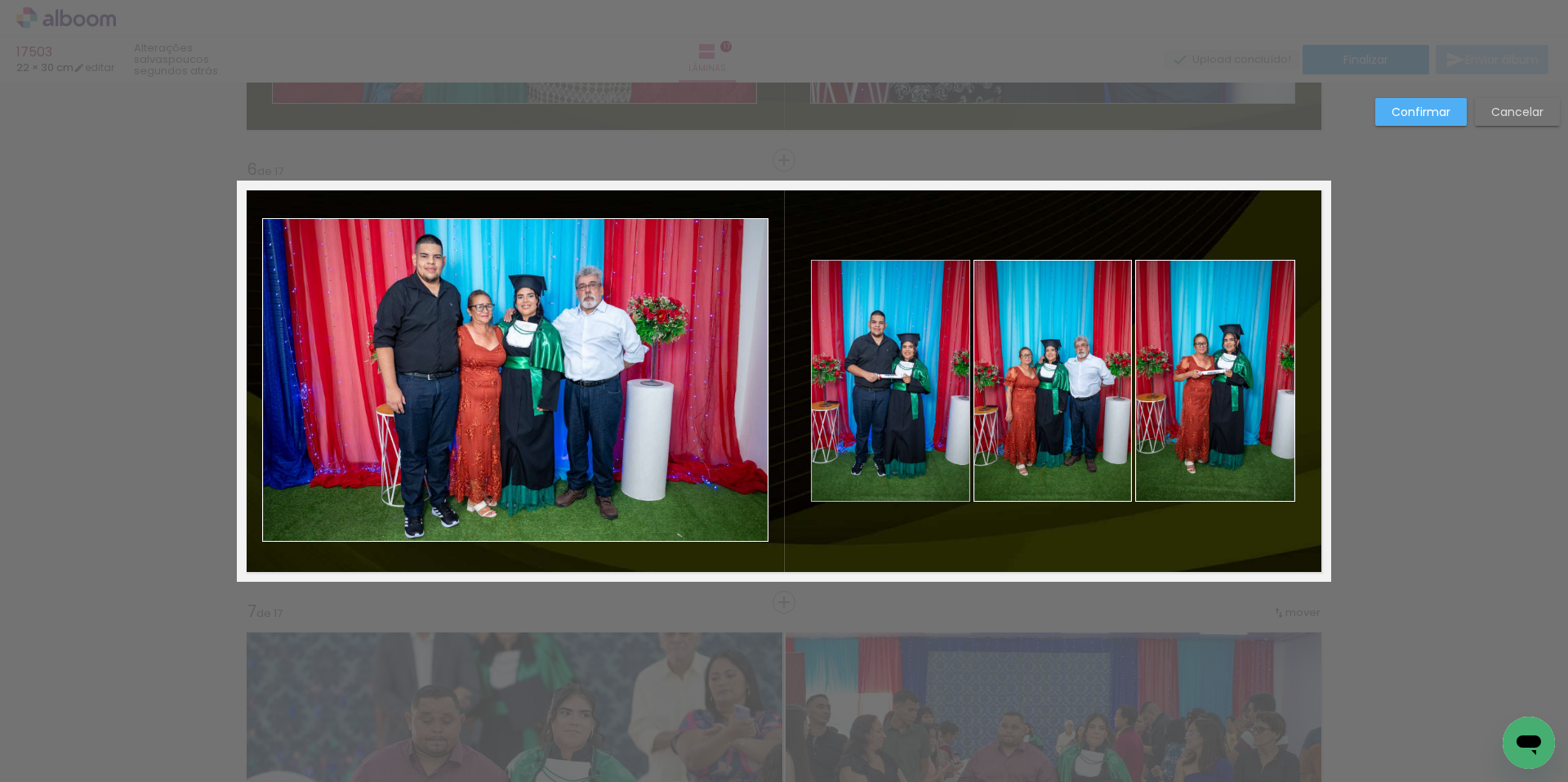
click at [1388, 127] on div "Confirmar Cancelar" at bounding box center [1463, 118] width 192 height 40
click at [0, 0] on slot "Confirmar" at bounding box center [0, 0] width 0 height 0
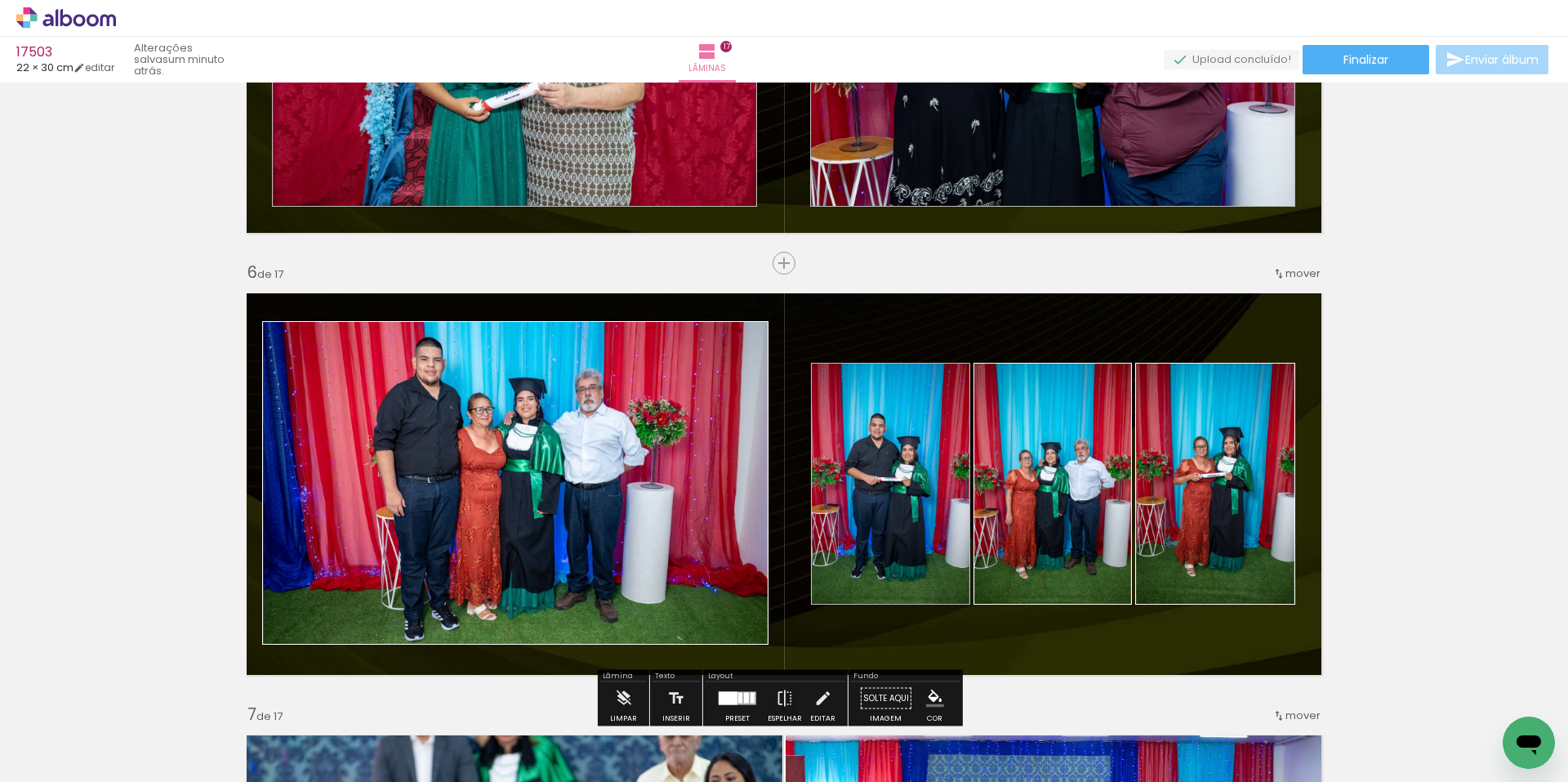
scroll to position [2058, 0]
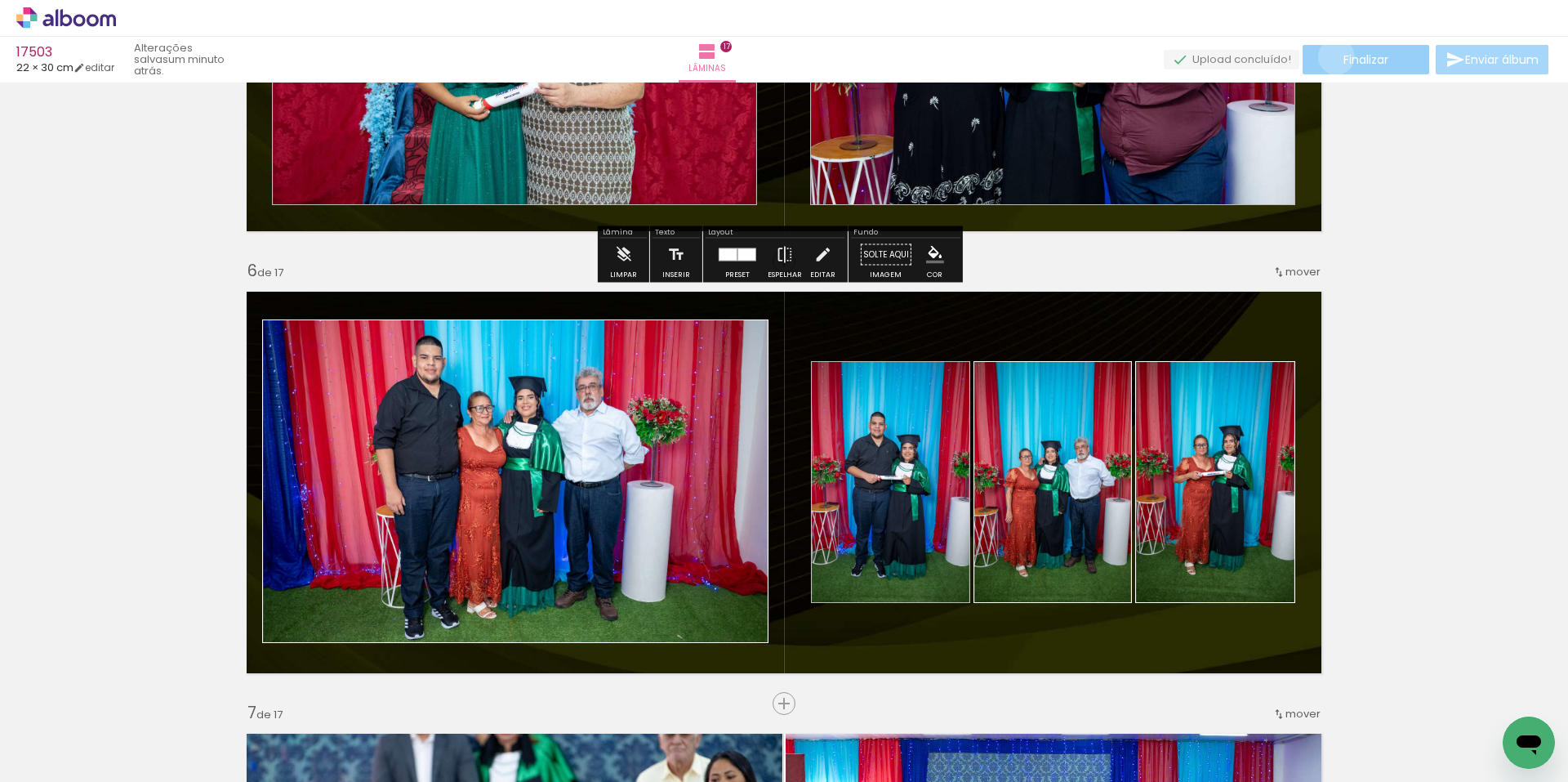
click at [1330, 57] on paper-button "Finalizar" at bounding box center [1365, 60] width 126 height 30
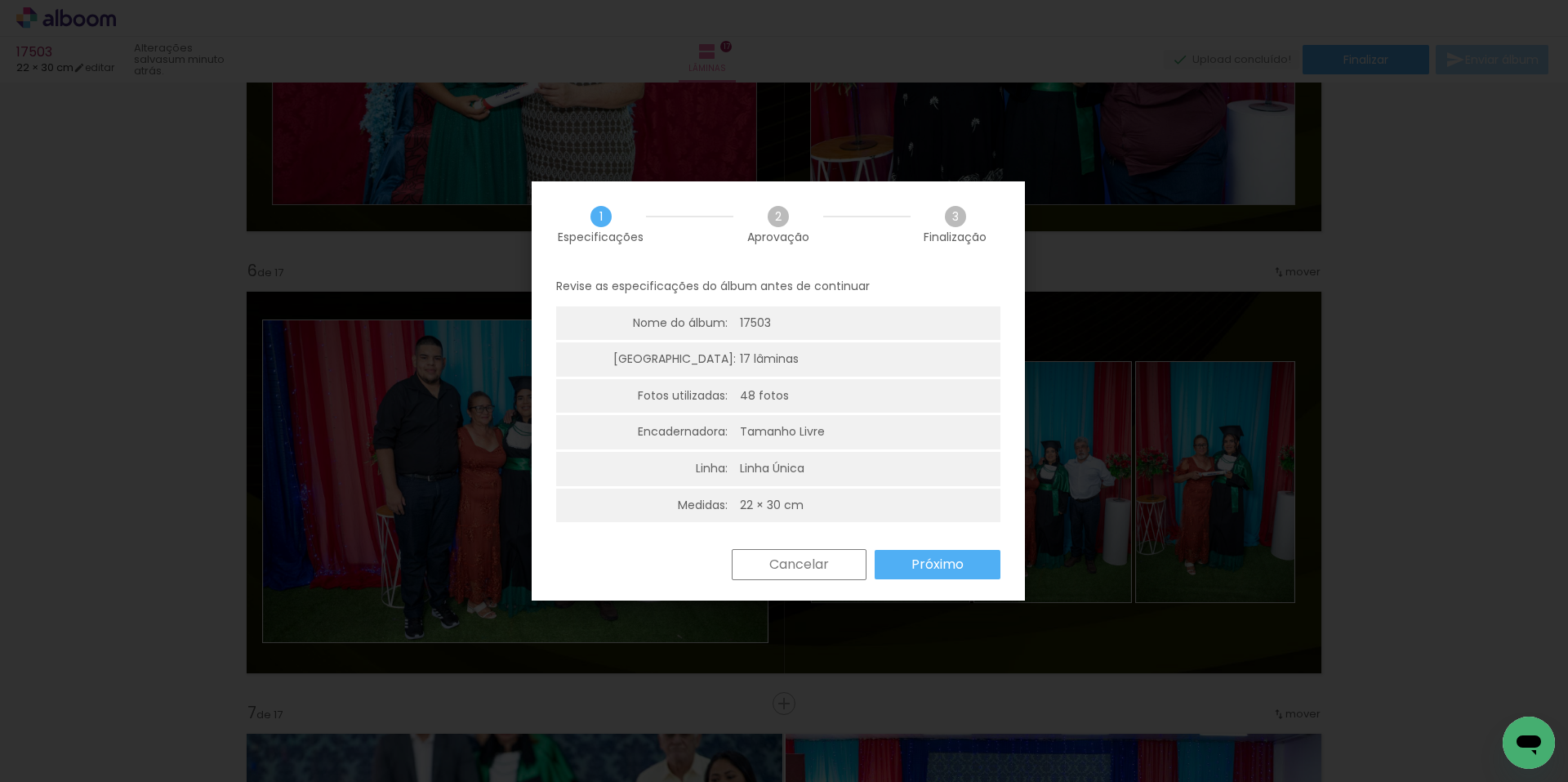
scroll to position [4, 0]
click at [908, 554] on paper-button "Próximo" at bounding box center [938, 561] width 125 height 30
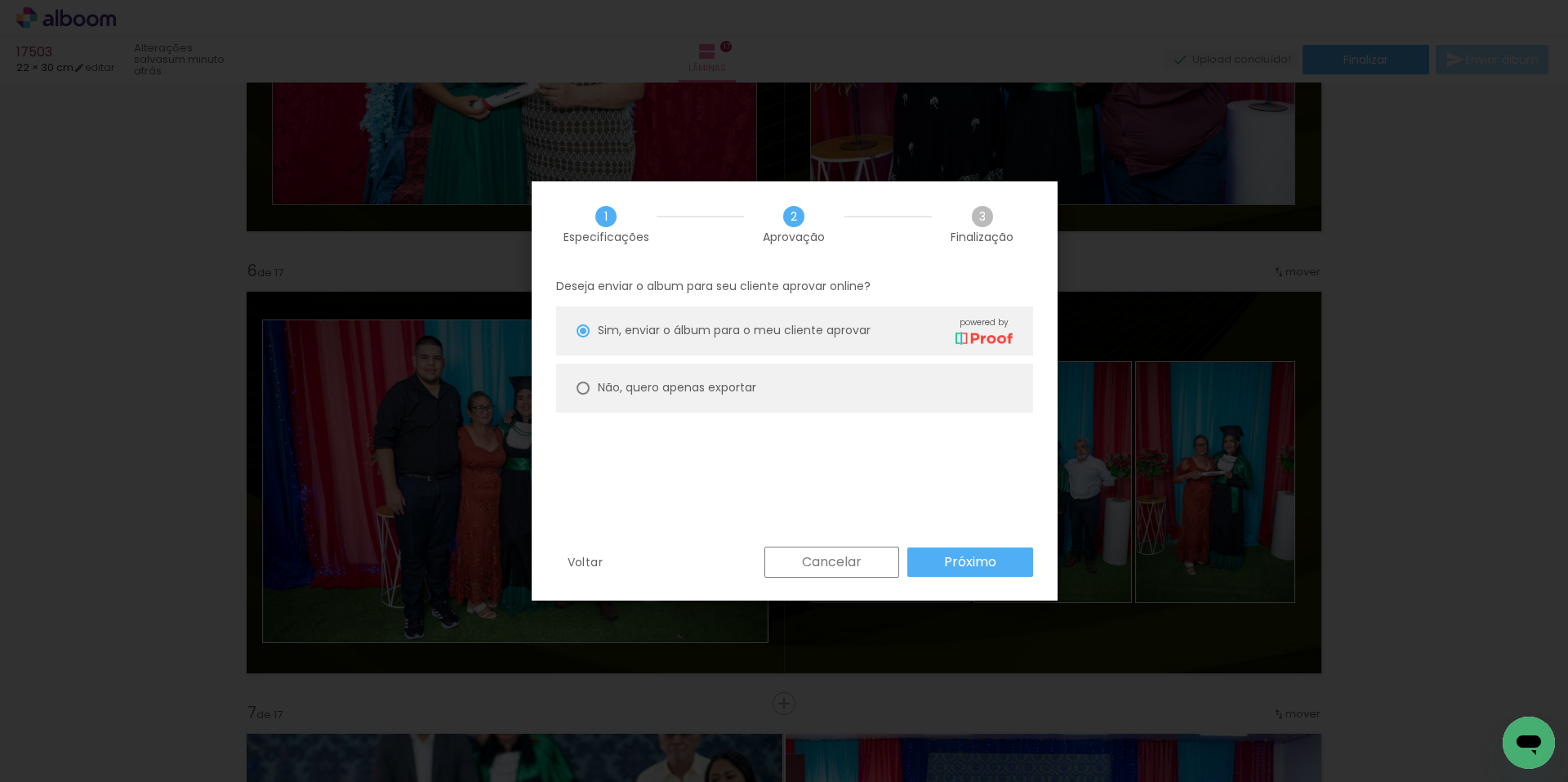
click at [0, 0] on slot "Não, quero apenas exportar" at bounding box center [0, 0] width 0 height 0
type paper-radio-button "on"
click at [0, 0] on slot "Próximo" at bounding box center [0, 0] width 0 height 0
type input "Alta, 300 DPI"
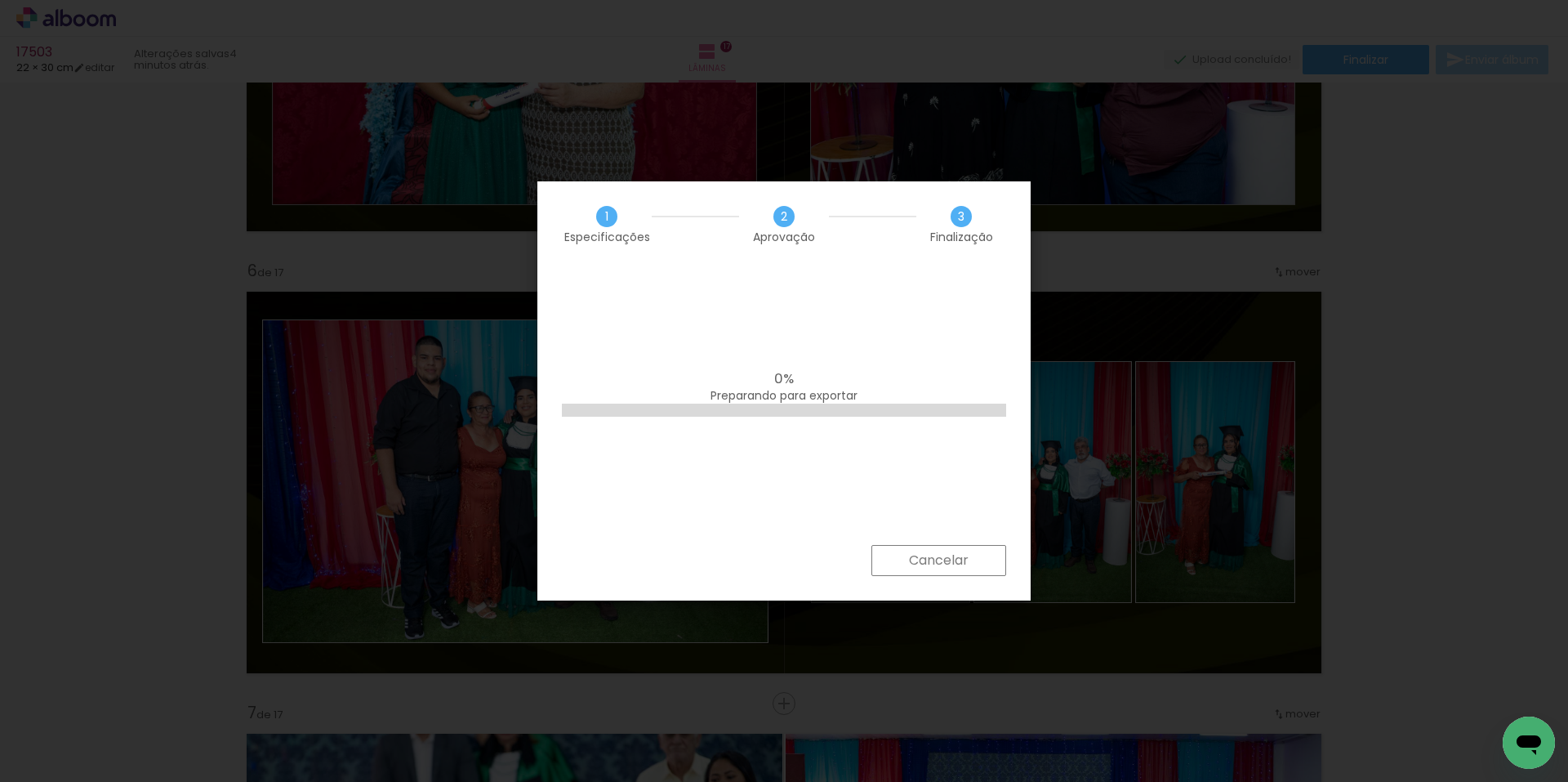
scroll to position [0, 6986]
click at [0, 0] on slot "Cancelar" at bounding box center [0, 0] width 0 height 0
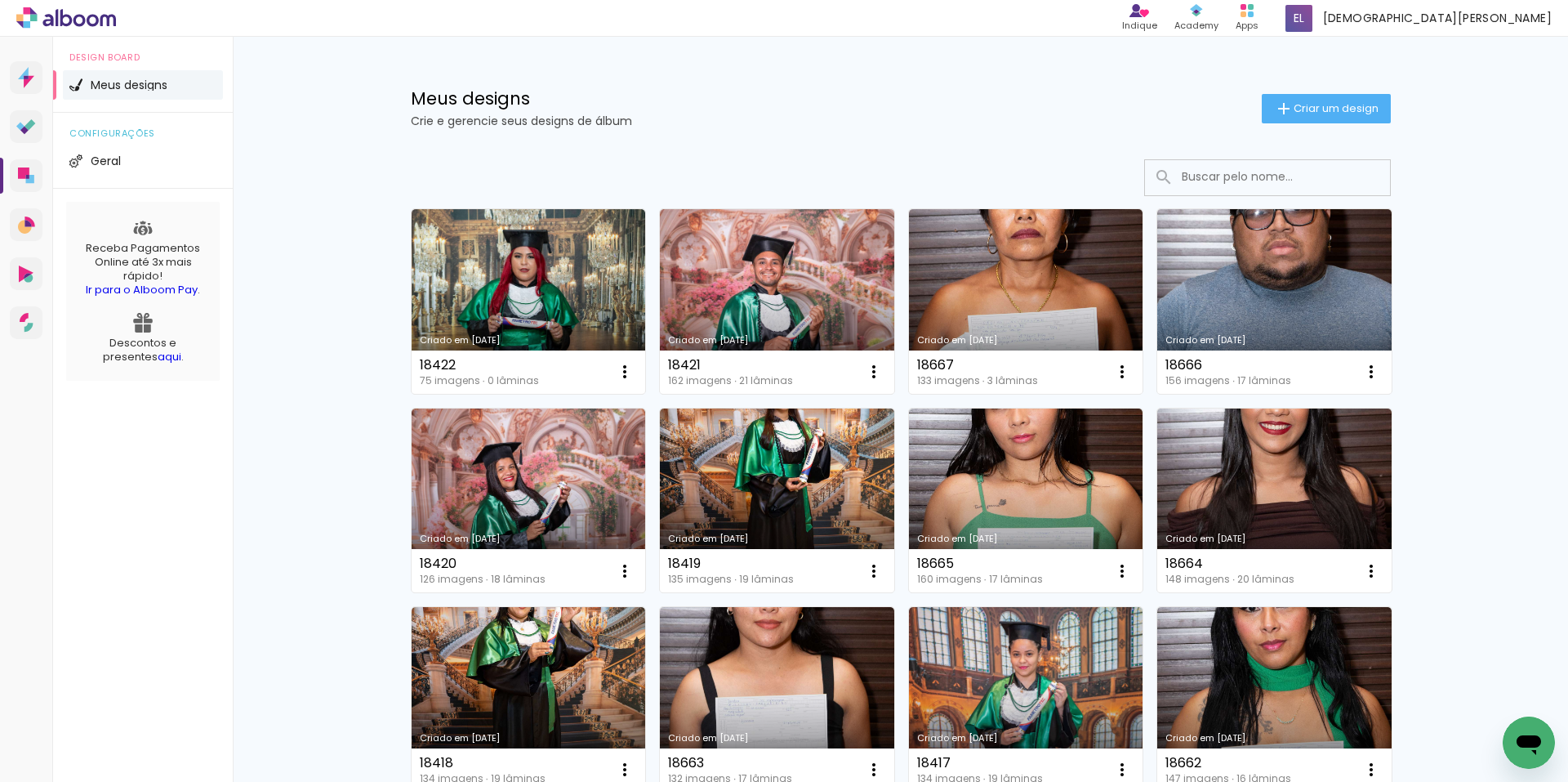
type input "7"
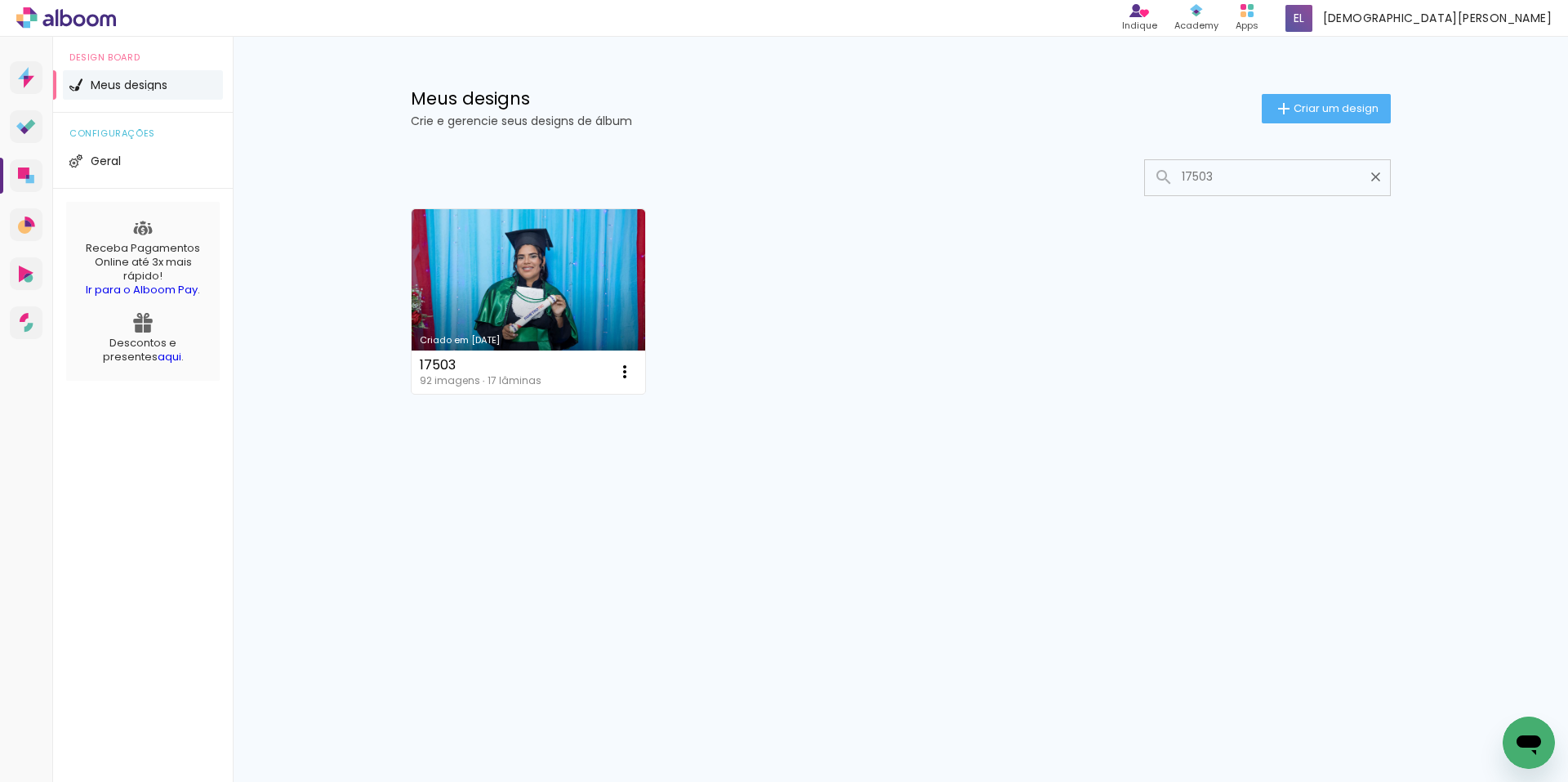
type input "17503"
type paper-input "17503"
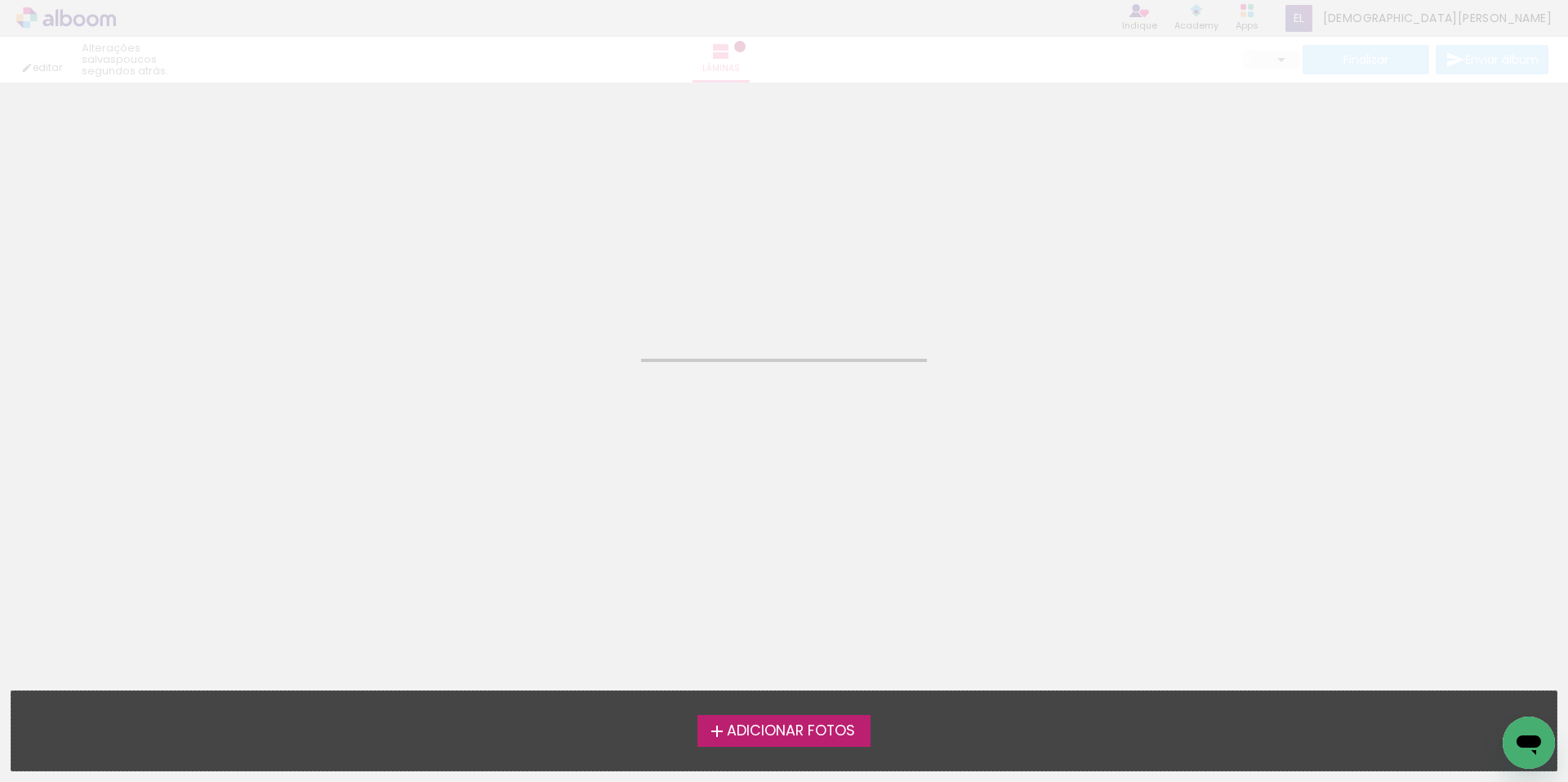
type input "JPG"
type input "Alta, 300 DPI"
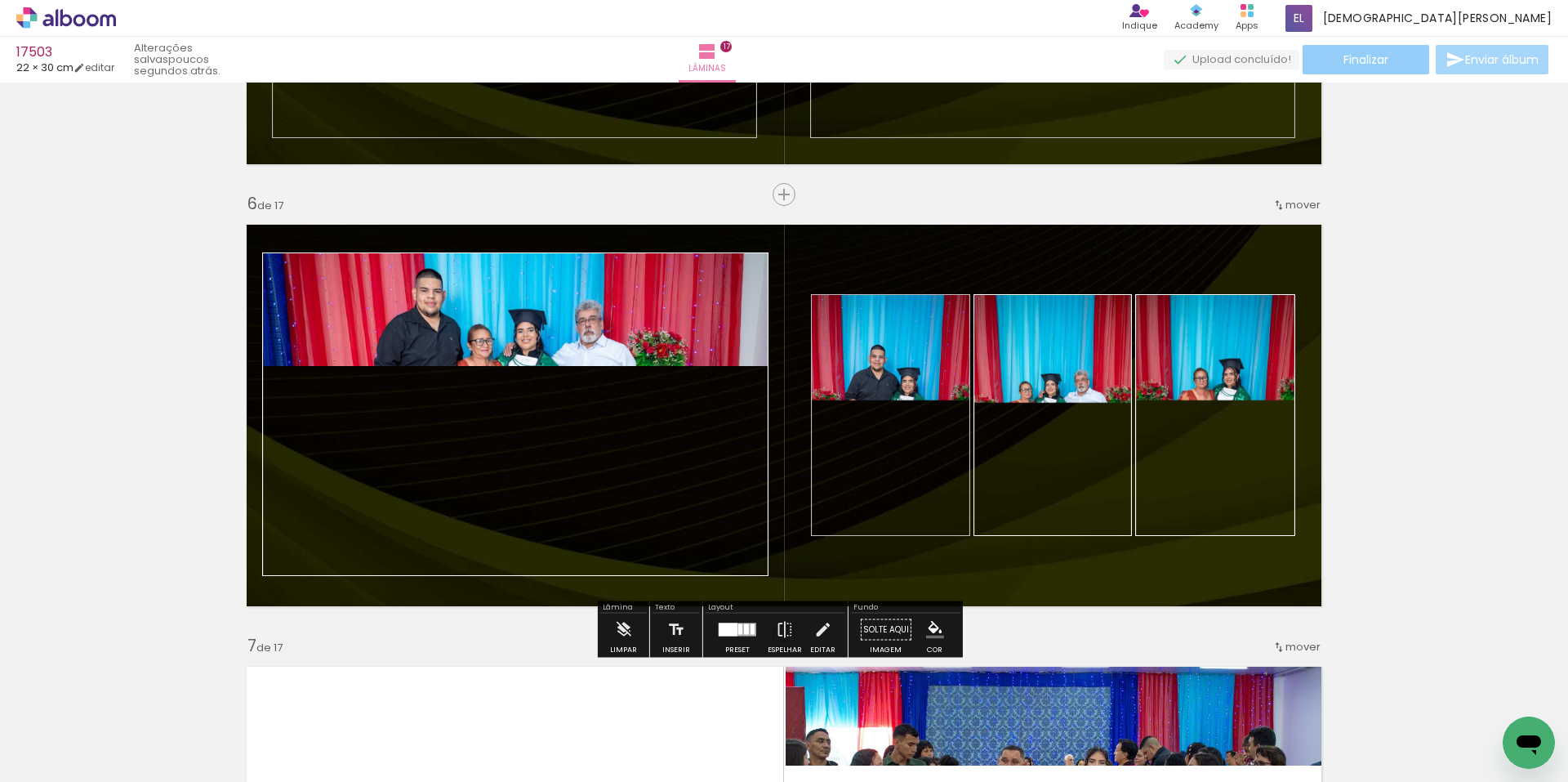
scroll to position [2124, 0]
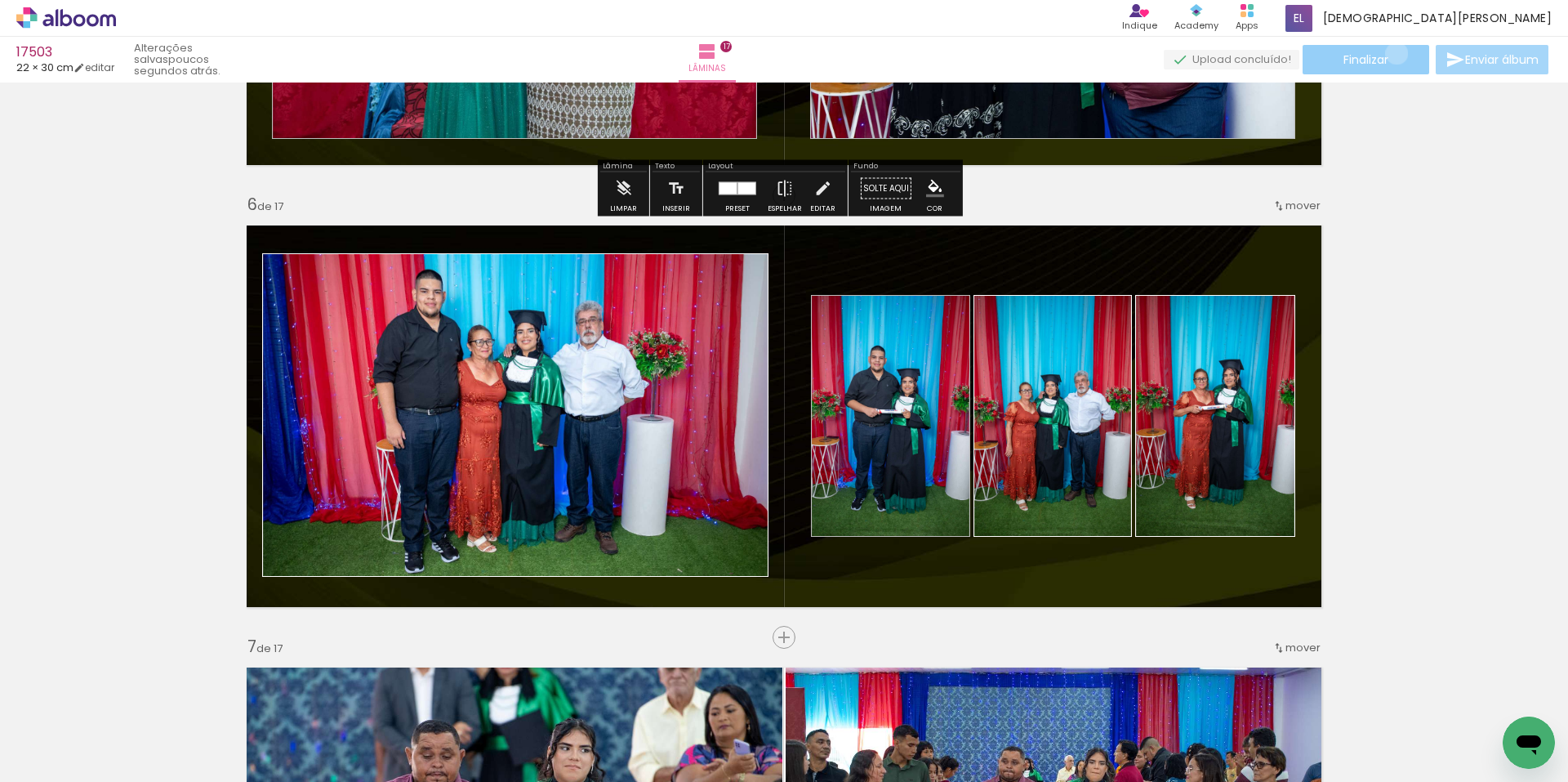
click at [1390, 53] on paper-button "Finalizar" at bounding box center [1365, 60] width 126 height 30
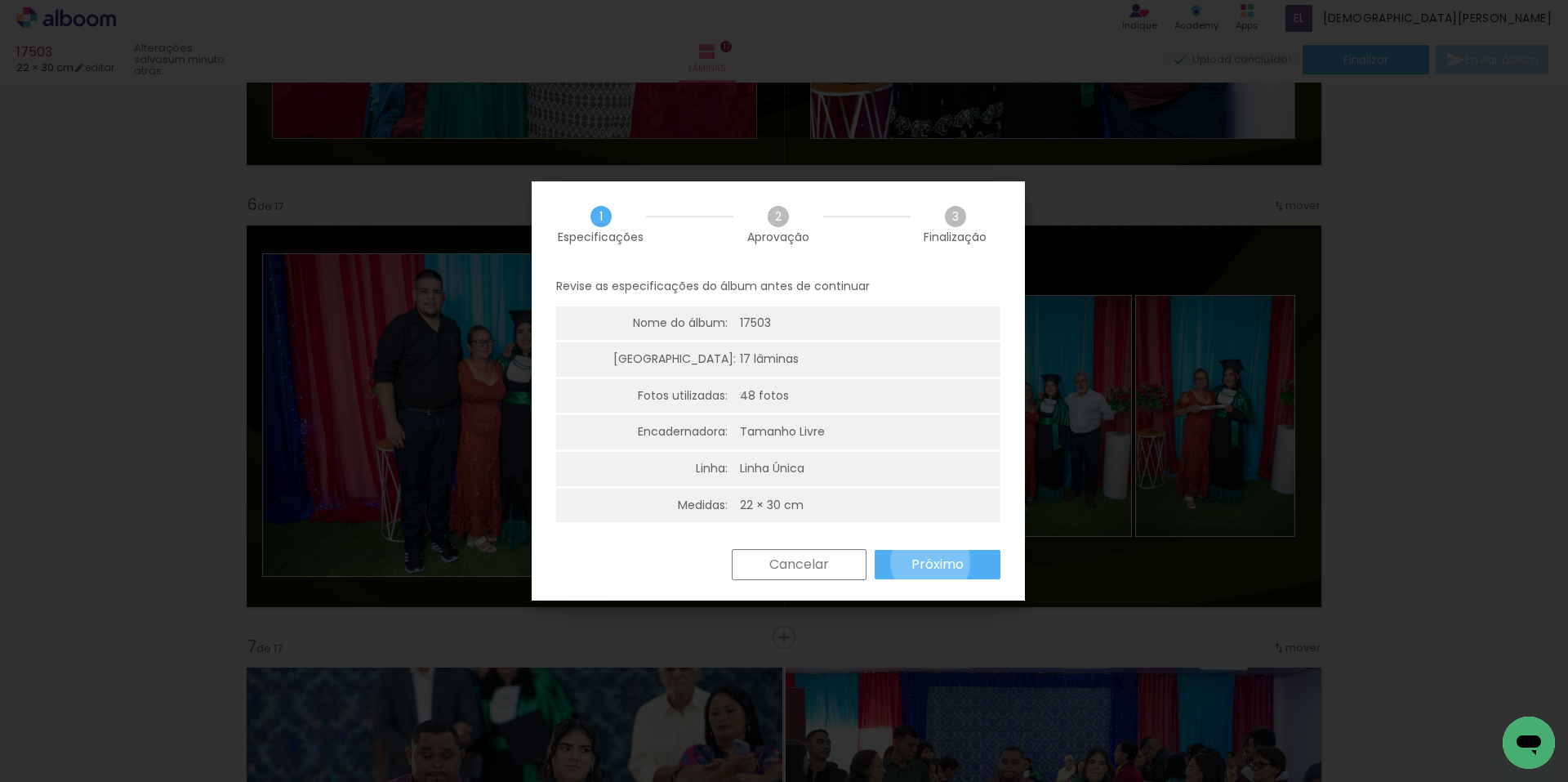
click at [0, 0] on slot "Próximo" at bounding box center [0, 0] width 0 height 0
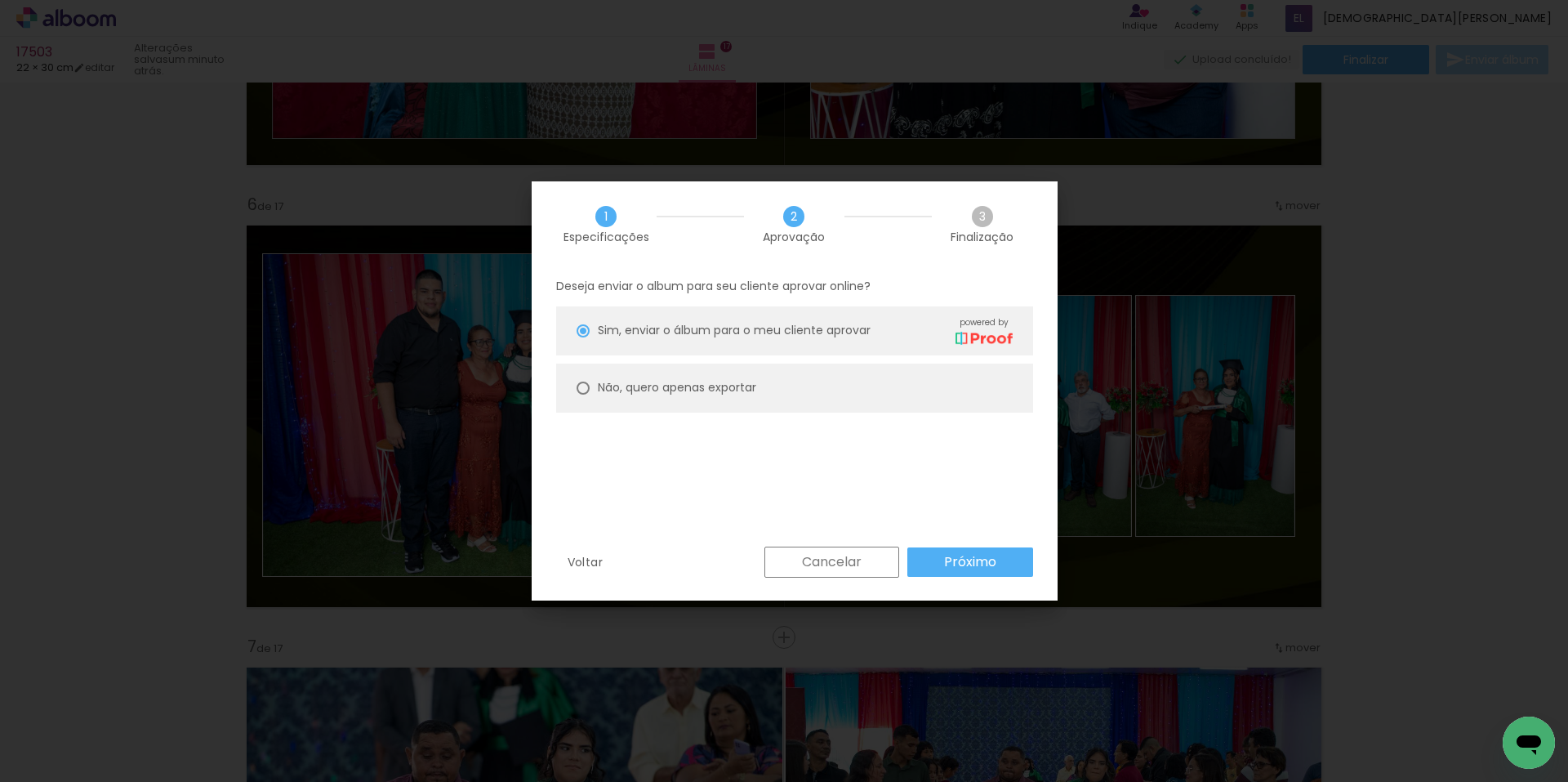
click at [758, 704] on paper-button "Próximo" at bounding box center [758, 704] width 0 height 0
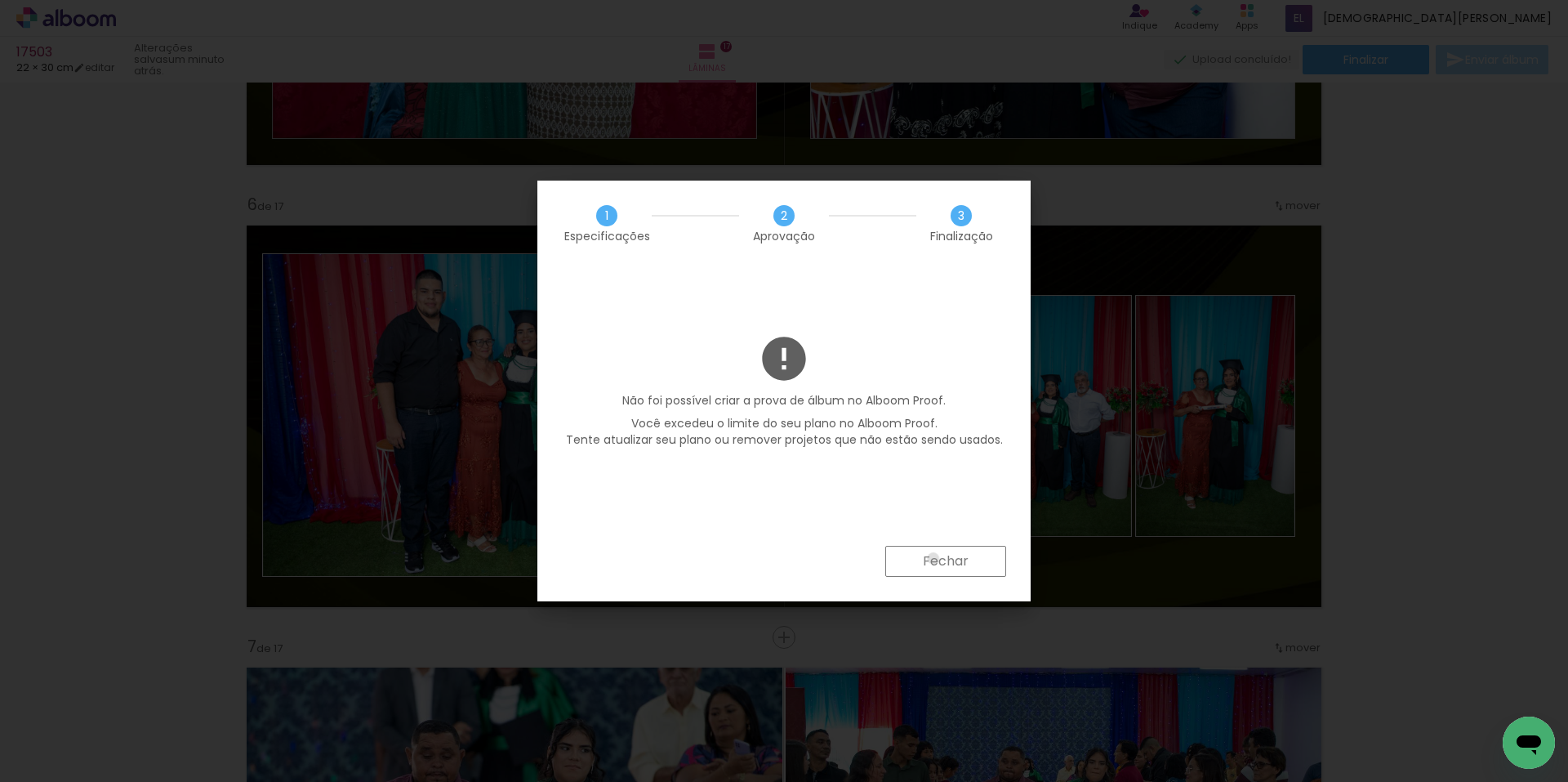
click at [0, 0] on slot "Fechar" at bounding box center [0, 0] width 0 height 0
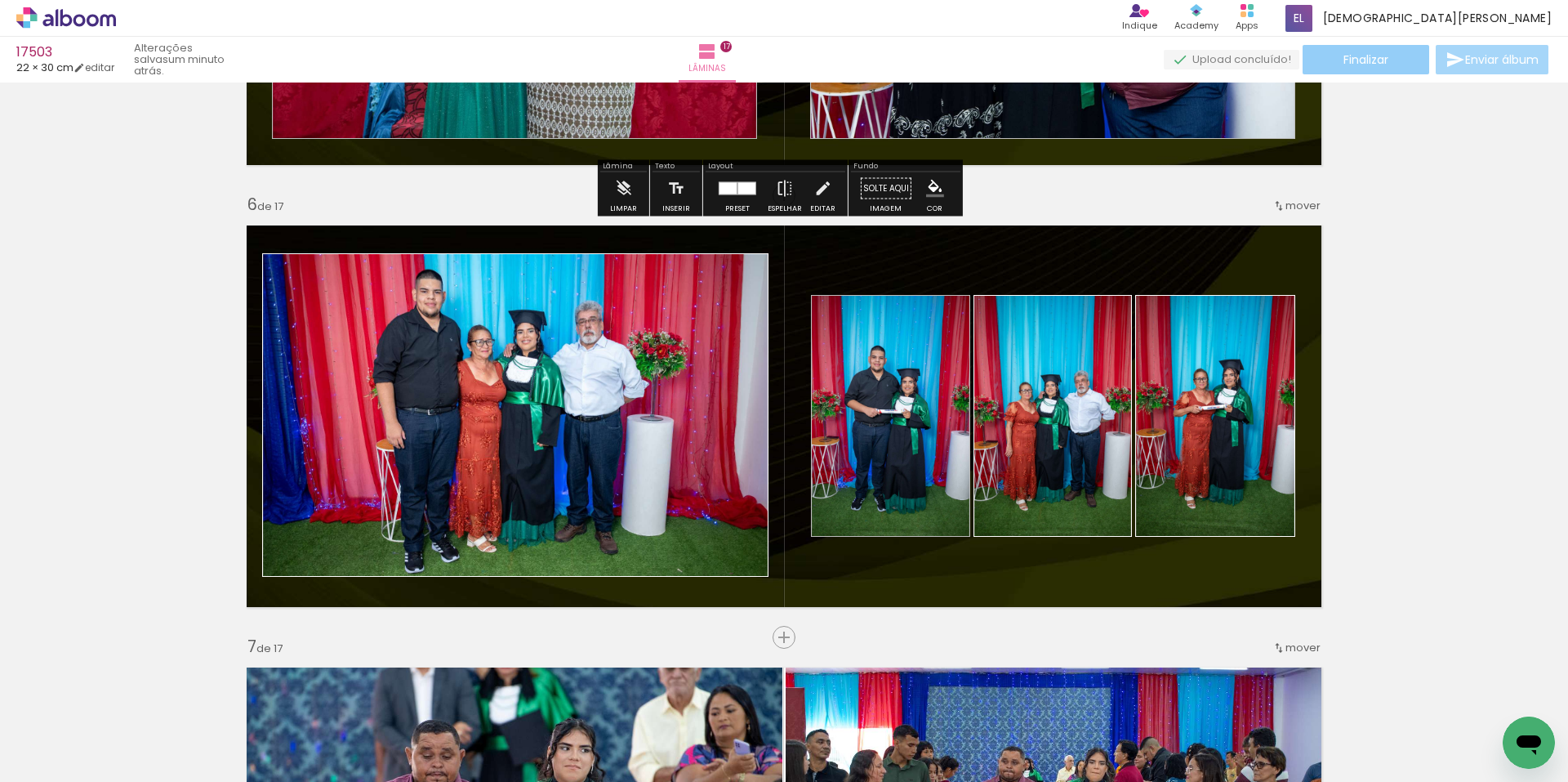
click at [1336, 59] on paper-button "Finalizar" at bounding box center [1365, 60] width 126 height 30
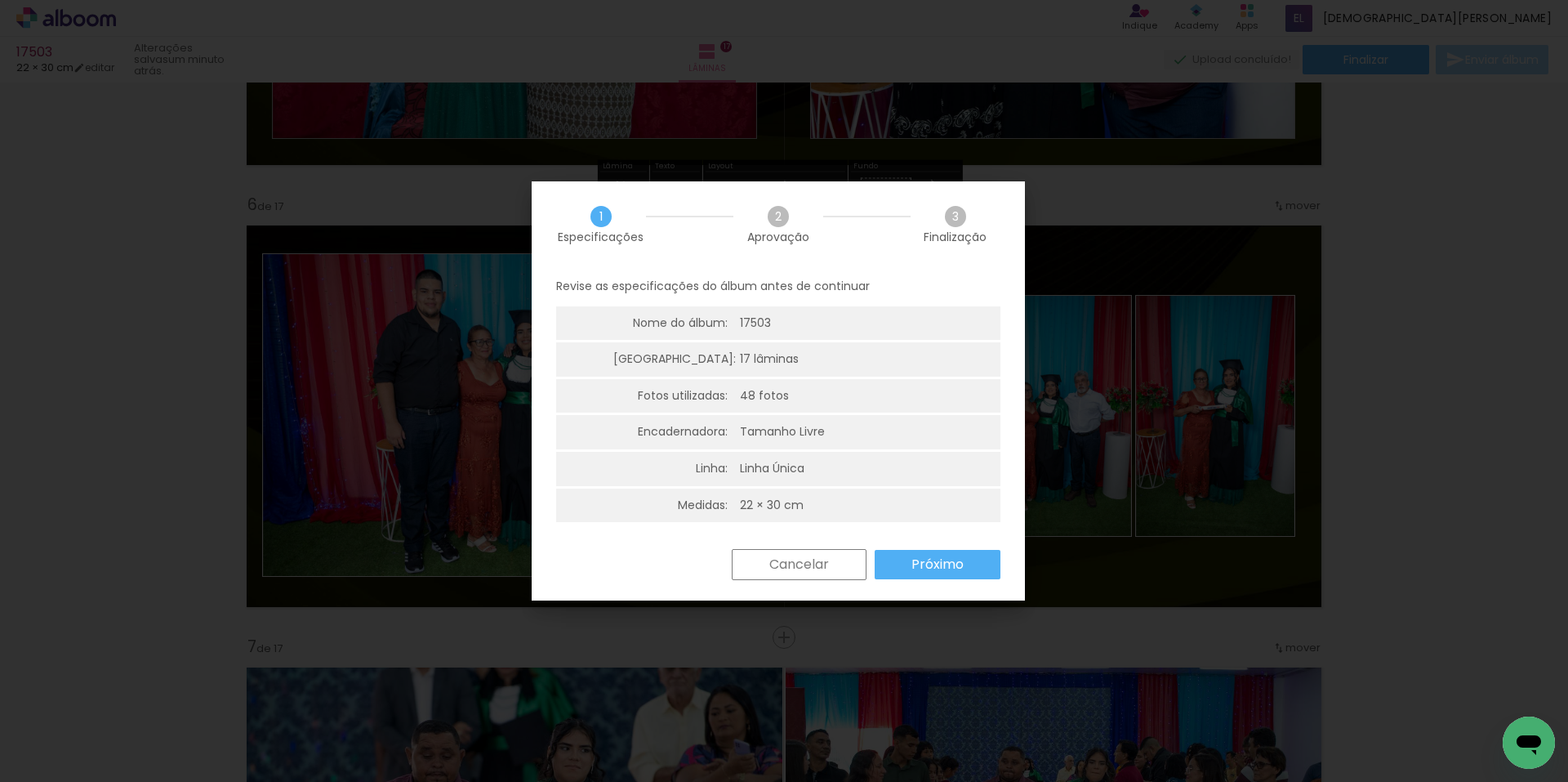
click at [0, 0] on slot "Próximo" at bounding box center [0, 0] width 0 height 0
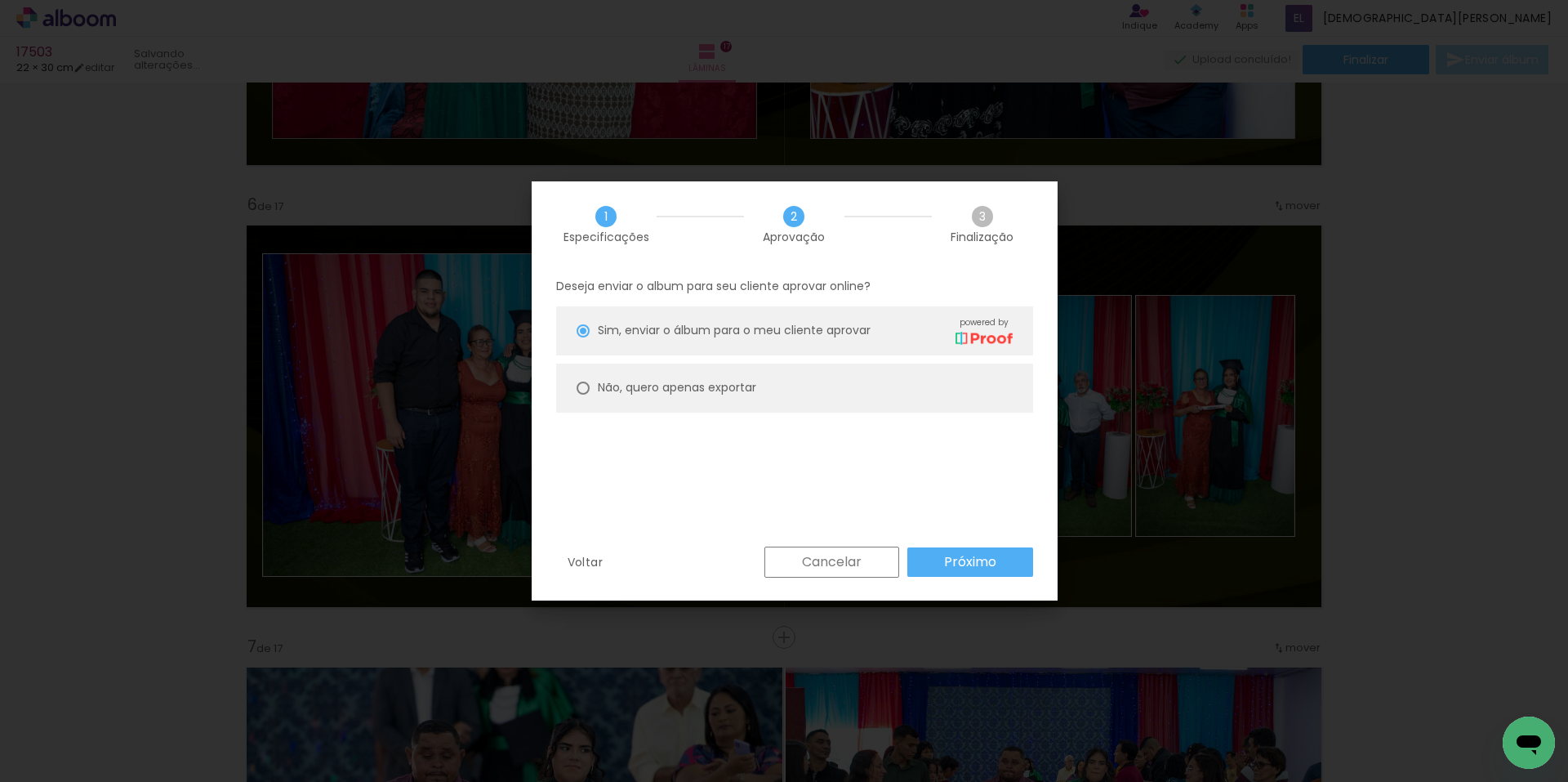
click at [504, 684] on div "Não, quero apenas exportar" at bounding box center [493, 693] width 20 height 20
type paper-radio-button "on"
click at [758, 704] on paper-button "Próximo" at bounding box center [758, 704] width 0 height 0
type input "Alta, 300 DPI"
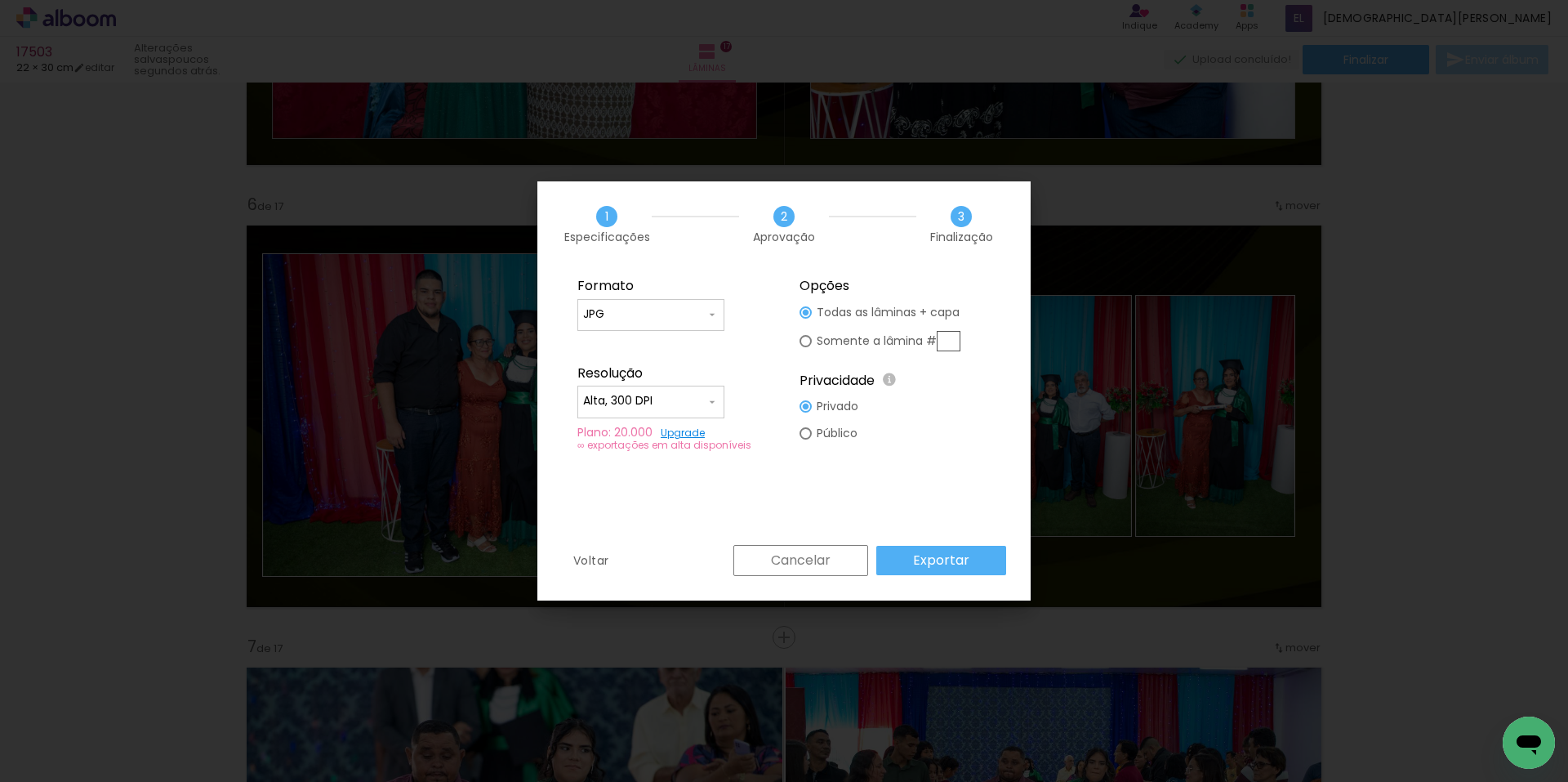
click at [0, 0] on fieldset "Opções Todas as lâminas + capa Somente a lâmina # Privacidade Todo o conteúdo o…" at bounding box center [0, 0] width 0 height 0
click at [0, 0] on div at bounding box center [0, 0] width 0 height 0
type paper-radio-button "on"
click at [0, 0] on input "text" at bounding box center [0, 0] width 0 height 0
type input "6"
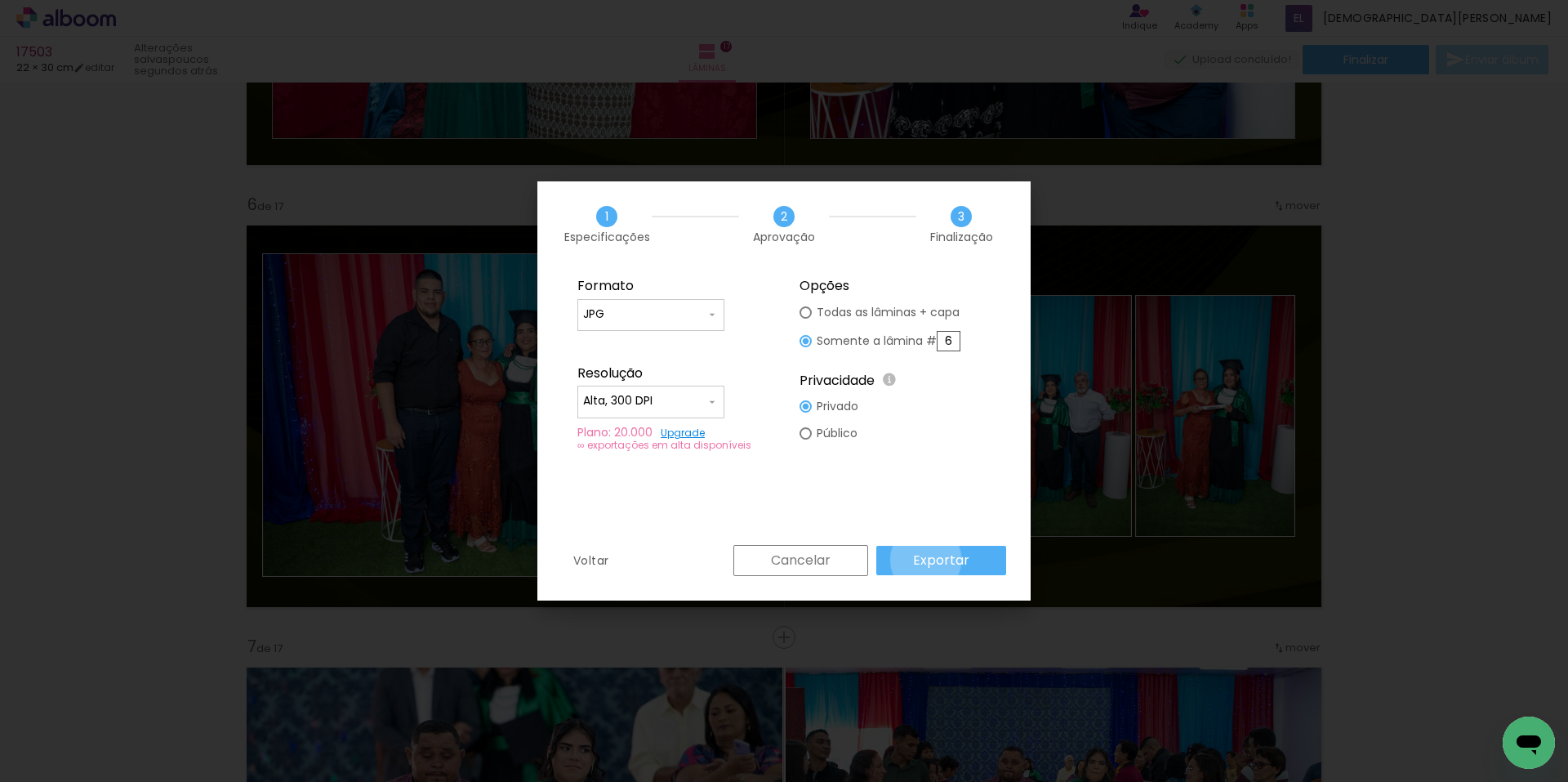
click at [0, 0] on slot "Exportar" at bounding box center [0, 0] width 0 height 0
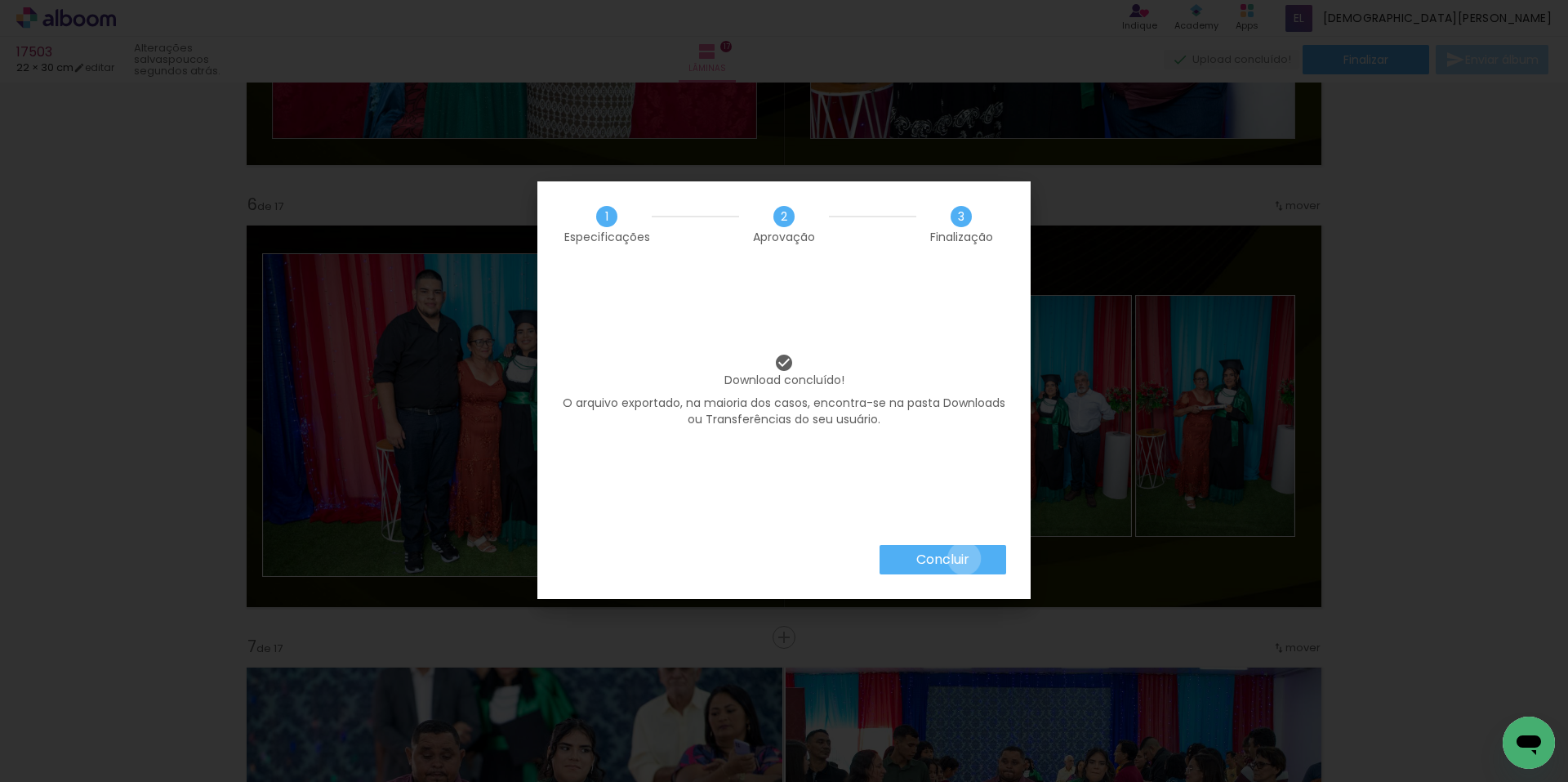
click at [0, 0] on slot "Concluir" at bounding box center [0, 0] width 0 height 0
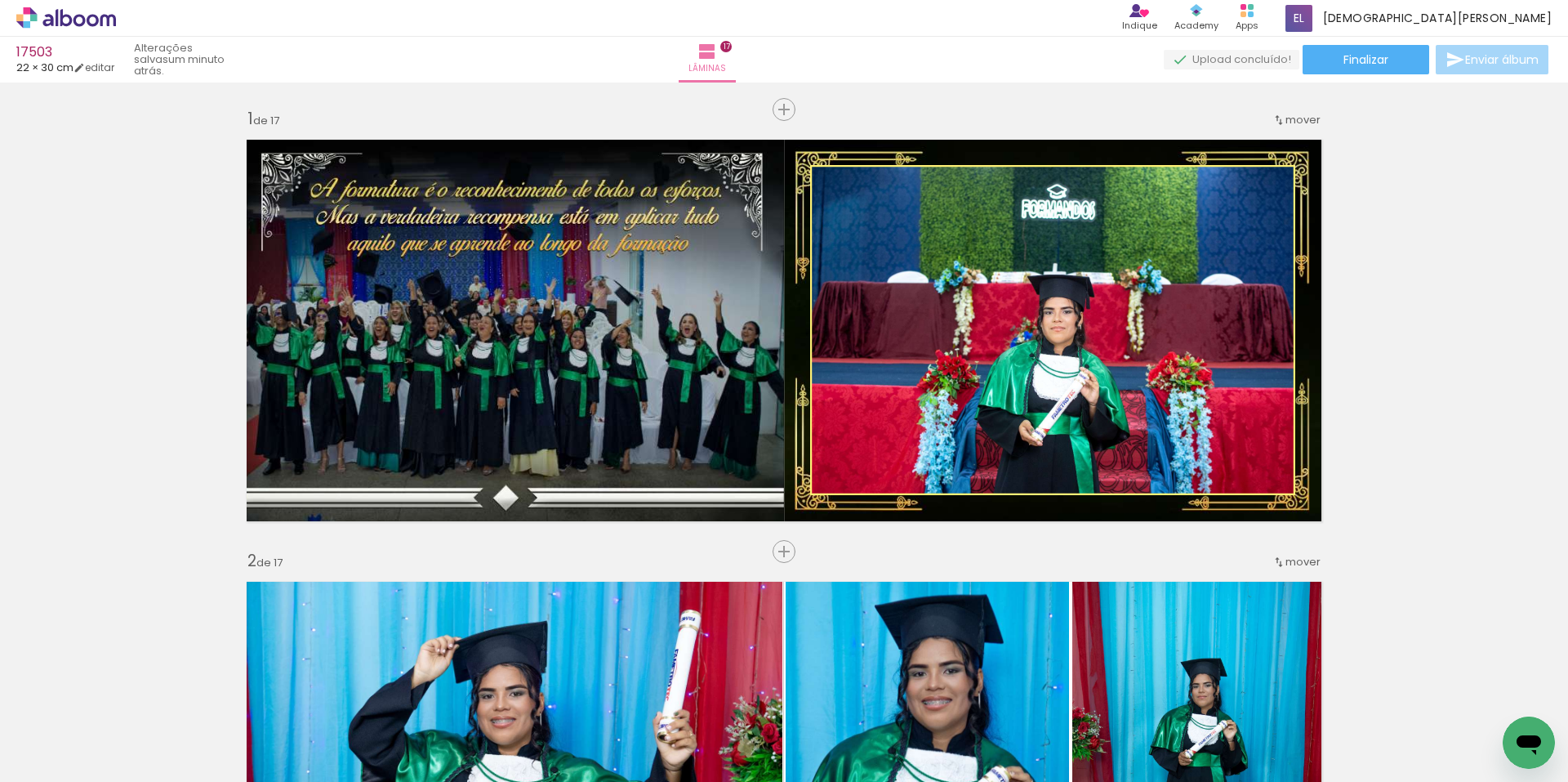
scroll to position [2124, 0]
